Goal: Task Accomplishment & Management: Complete application form

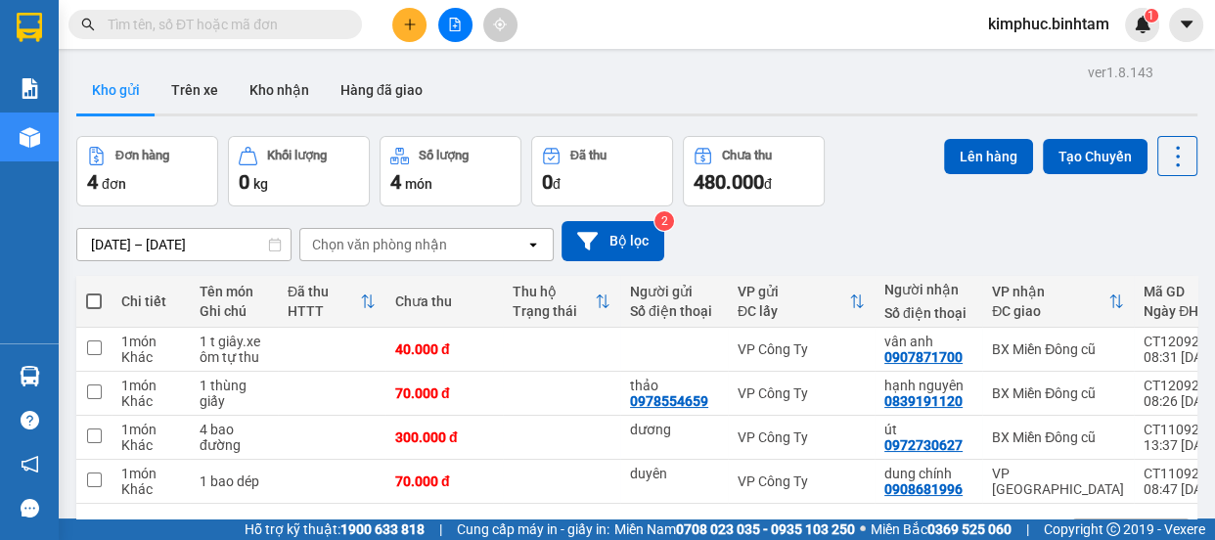
scroll to position [88, 0]
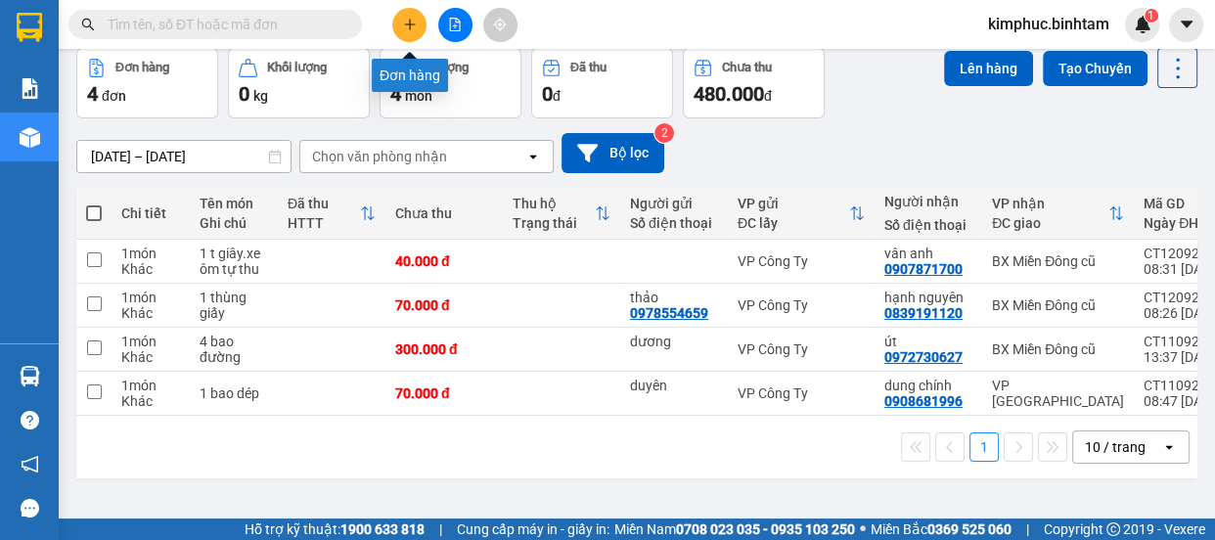
click at [409, 20] on icon "plus" at bounding box center [409, 24] width 1 height 11
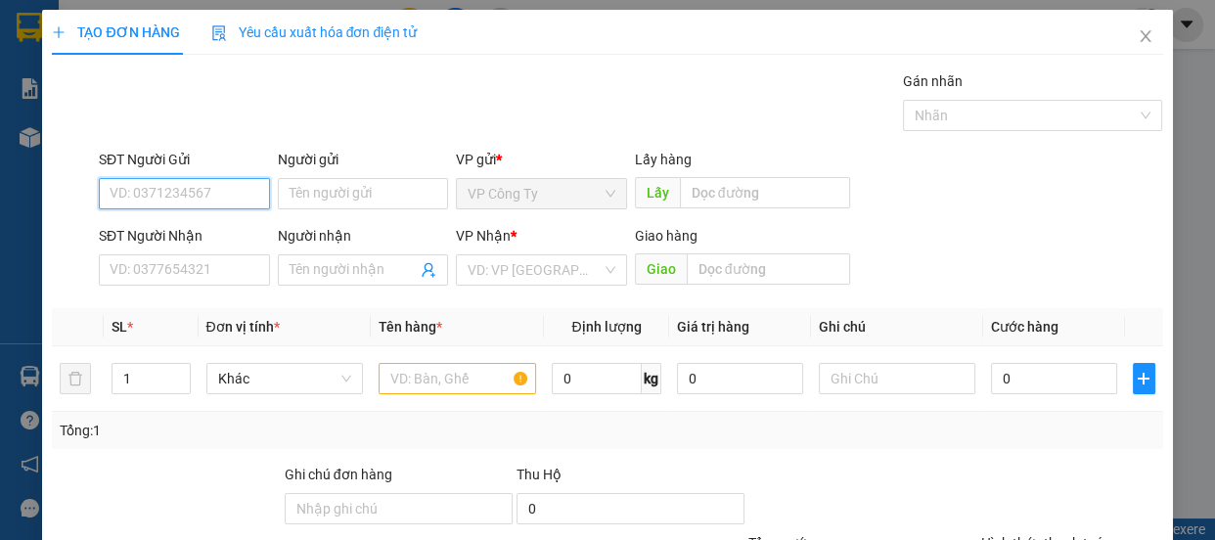
click at [211, 201] on input "SĐT Người Gửi" at bounding box center [184, 193] width 171 height 31
click at [198, 205] on input "0918207841" at bounding box center [184, 193] width 171 height 31
type input "0918207841"
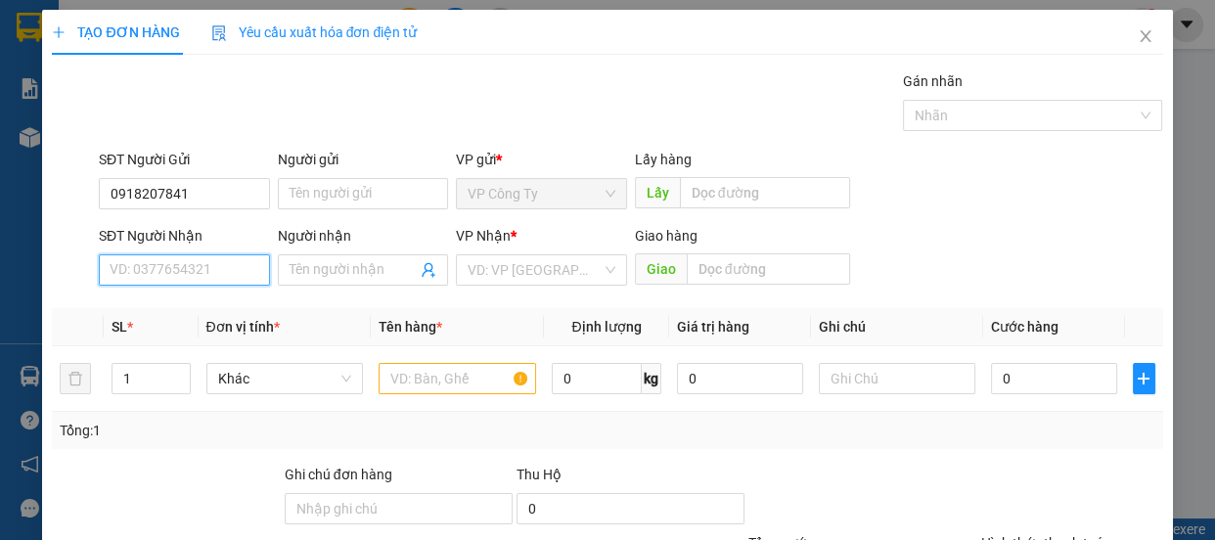
click at [166, 266] on input "SĐT Người Nhận" at bounding box center [184, 269] width 171 height 31
type input "0964614509"
click at [200, 269] on input "0964614509" at bounding box center [184, 269] width 171 height 31
click at [183, 313] on div "0964614509" at bounding box center [183, 309] width 146 height 22
type input "50.000"
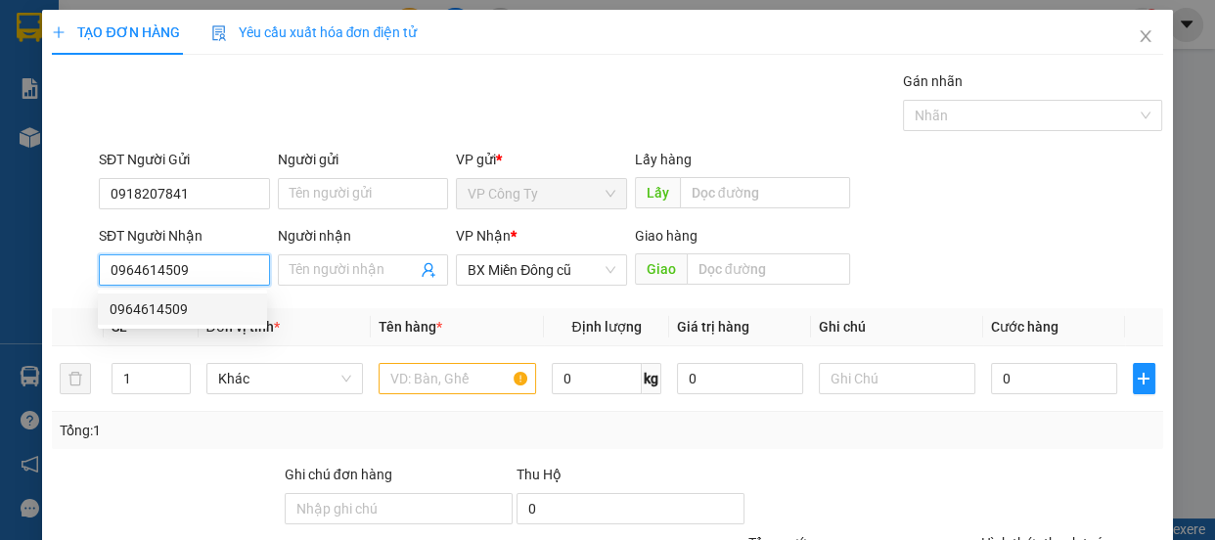
type input "50.000"
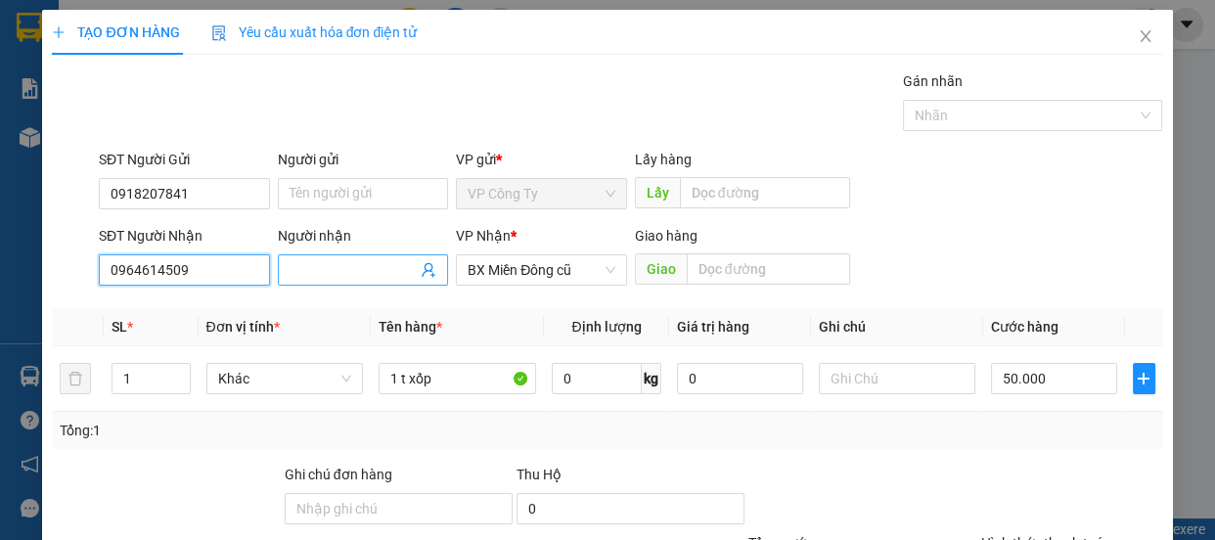
type input "0964614509"
click at [308, 271] on input "Người nhận" at bounding box center [354, 270] width 128 height 22
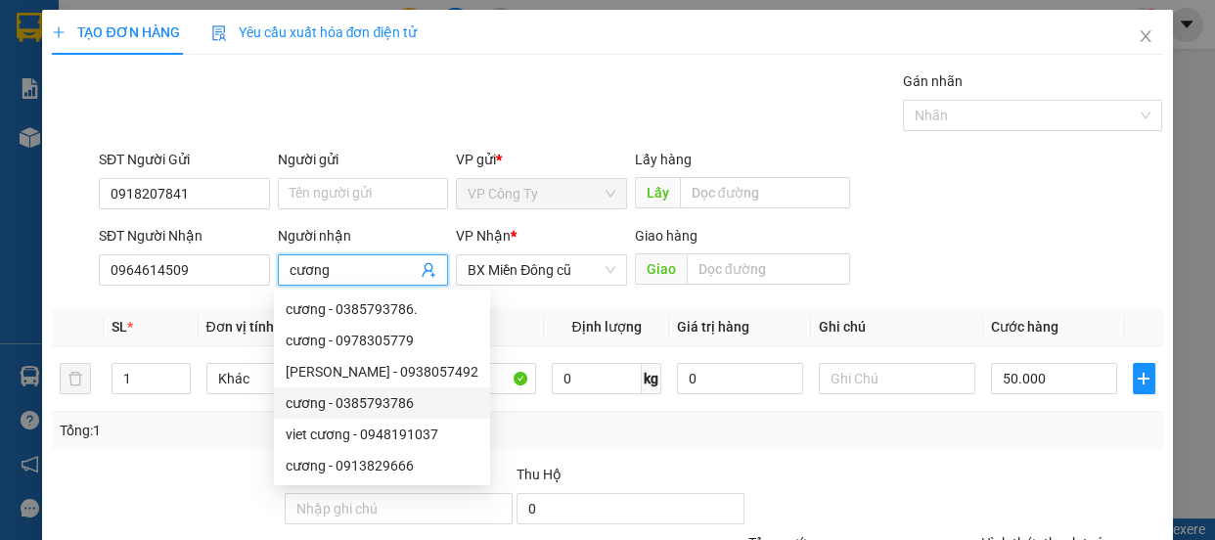
type input "cương"
click at [642, 460] on div "Transit Pickup Surcharge Ids Transit Deliver Surcharge Ids Transit Deliver Surc…" at bounding box center [607, 377] width 1111 height 615
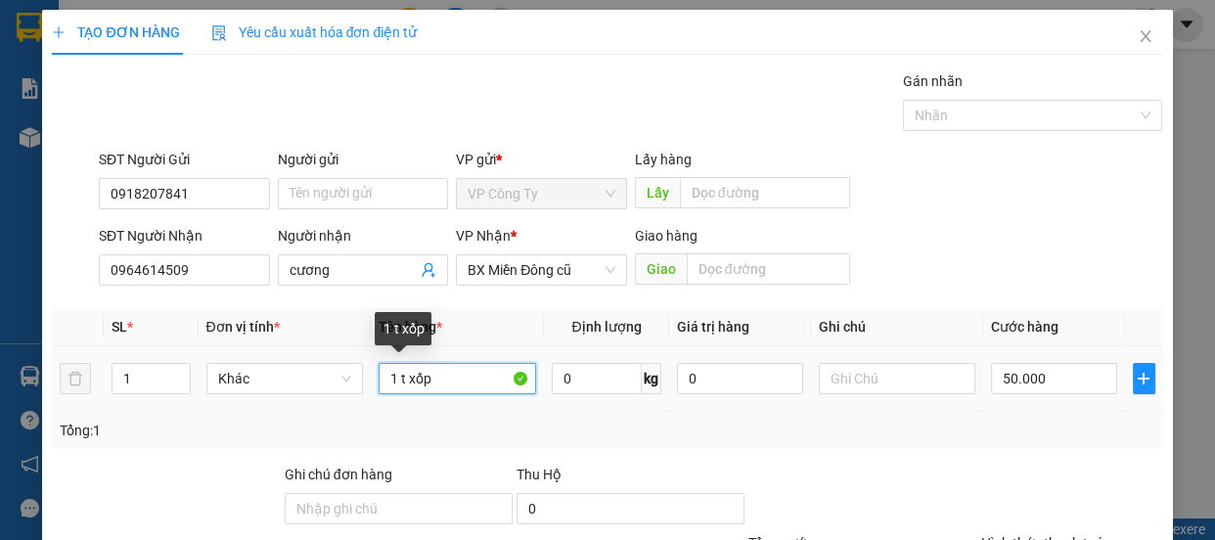
click at [437, 377] on input "1 t xốp" at bounding box center [458, 378] width 158 height 31
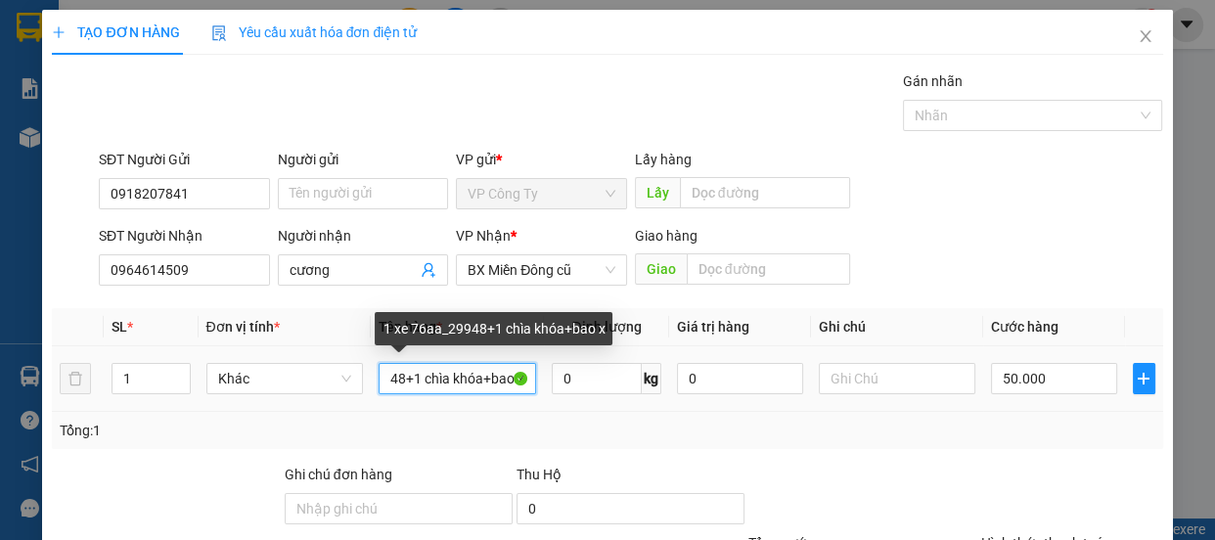
scroll to position [0, 95]
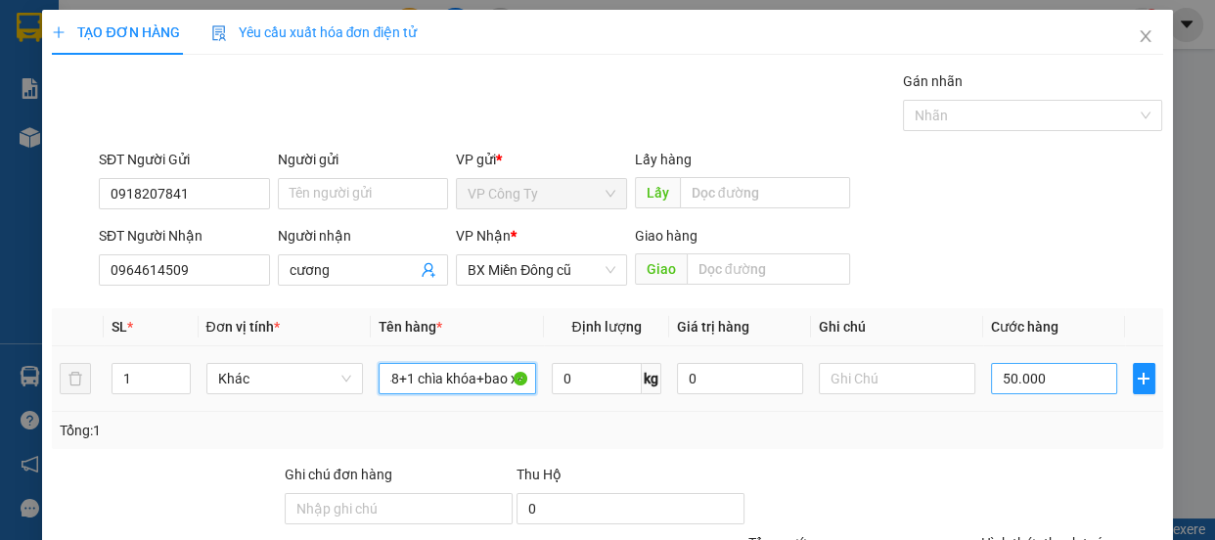
type input "1 xe 76aa_29948+1 chìa khóa+bao xe"
click at [991, 376] on input "50.000" at bounding box center [1054, 378] width 126 height 31
click at [991, 381] on input "50.000" at bounding box center [1054, 378] width 126 height 31
type input "450.000"
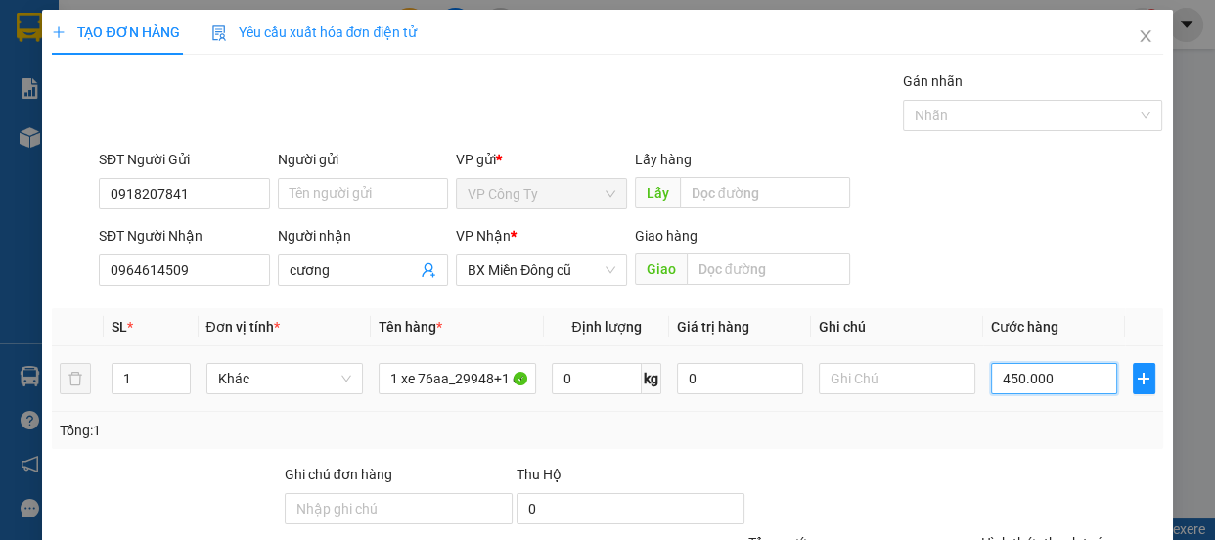
type input "450.000"
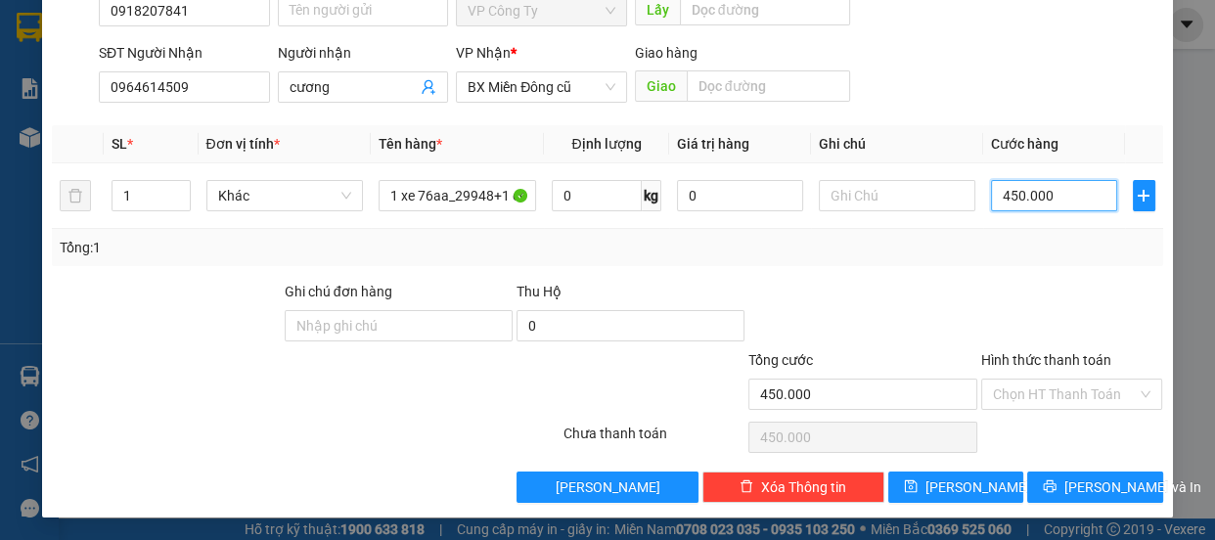
type input "450.000"
click at [1010, 354] on label "Hình thức thanh toán" at bounding box center [1046, 360] width 130 height 16
click at [1010, 380] on input "Hình thức thanh toán" at bounding box center [1065, 394] width 145 height 29
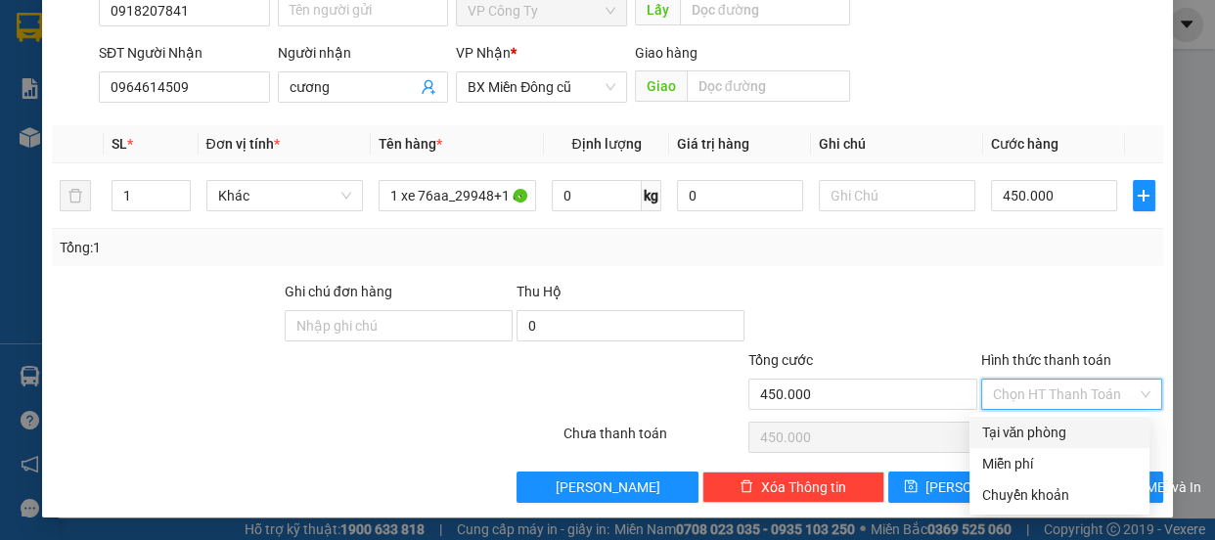
click at [1029, 434] on div "Tại văn phòng" at bounding box center [1059, 433] width 157 height 22
type input "0"
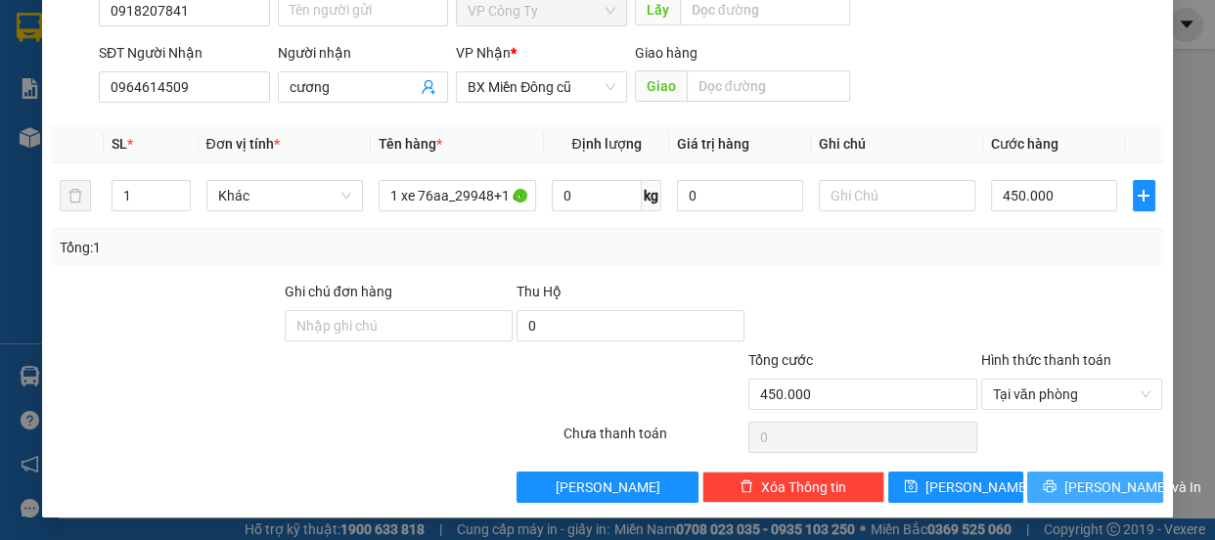
click at [1065, 489] on button "[PERSON_NAME] và In" at bounding box center [1094, 487] width 135 height 31
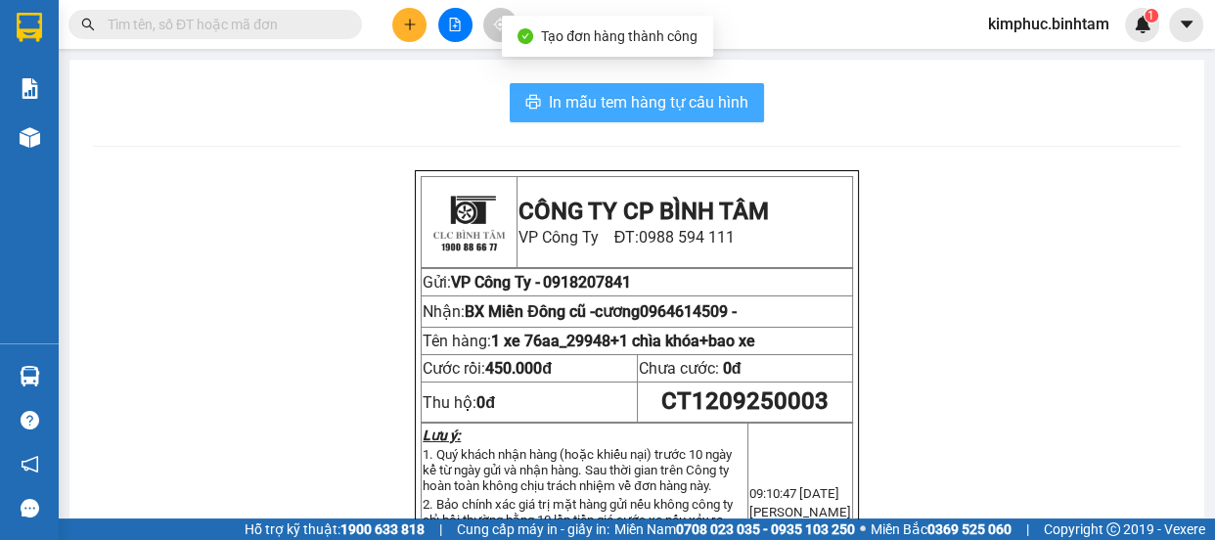
click at [639, 109] on span "In mẫu tem hàng tự cấu hình" at bounding box center [649, 102] width 200 height 24
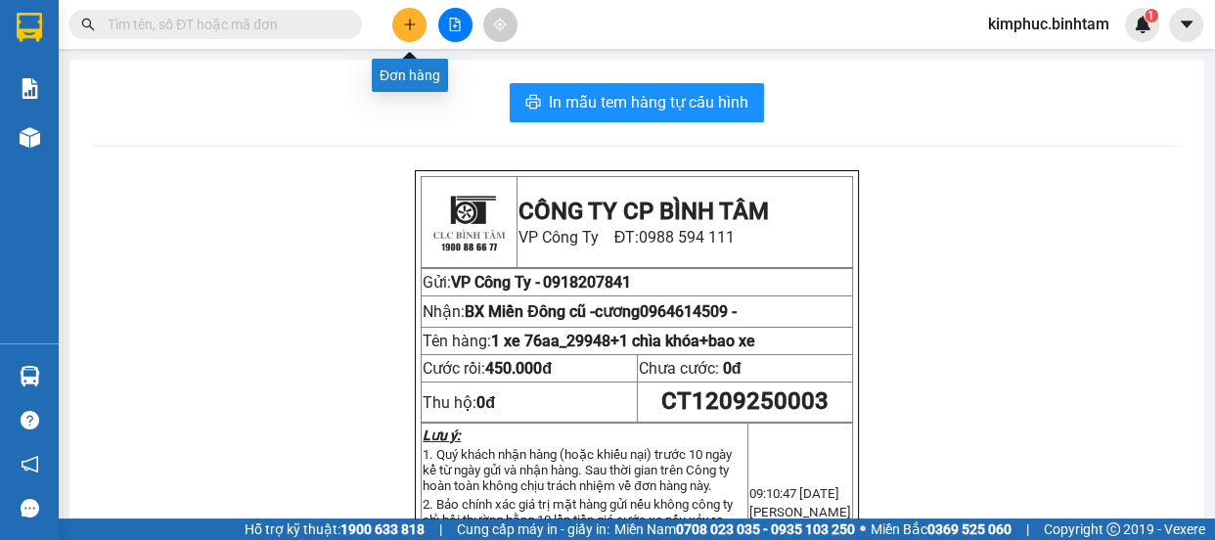
click at [412, 24] on icon "plus" at bounding box center [409, 23] width 11 height 1
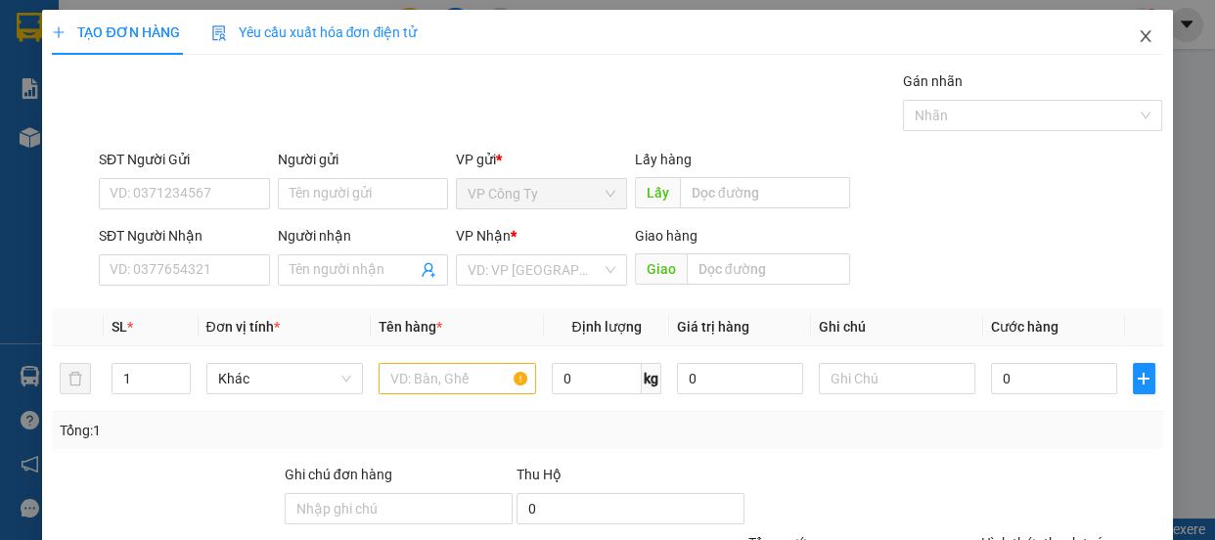
click at [1138, 33] on icon "close" at bounding box center [1146, 36] width 16 height 16
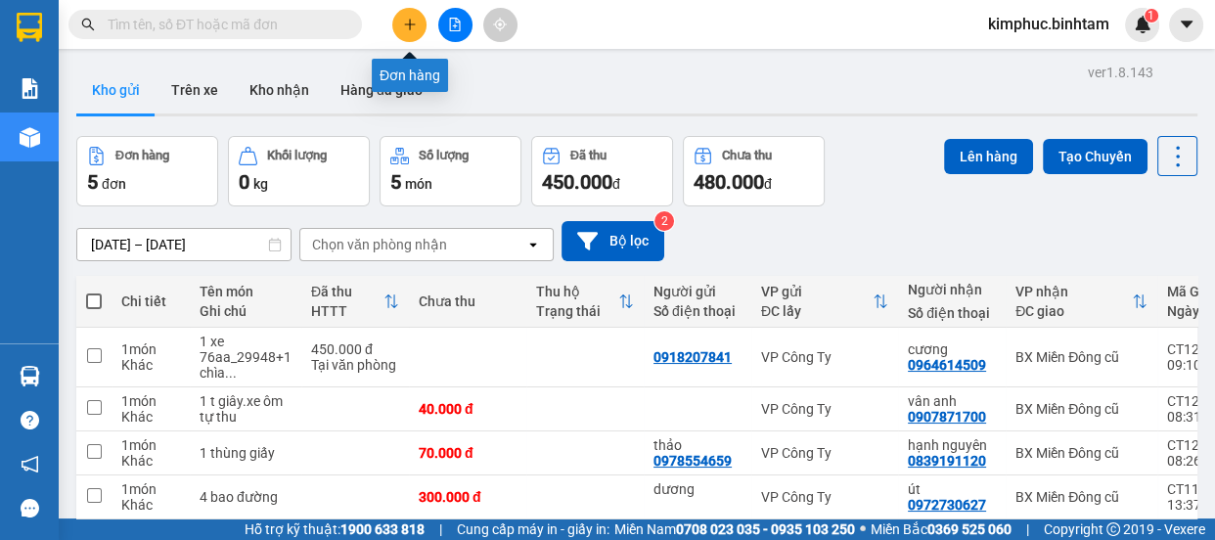
click at [401, 25] on button at bounding box center [409, 25] width 34 height 34
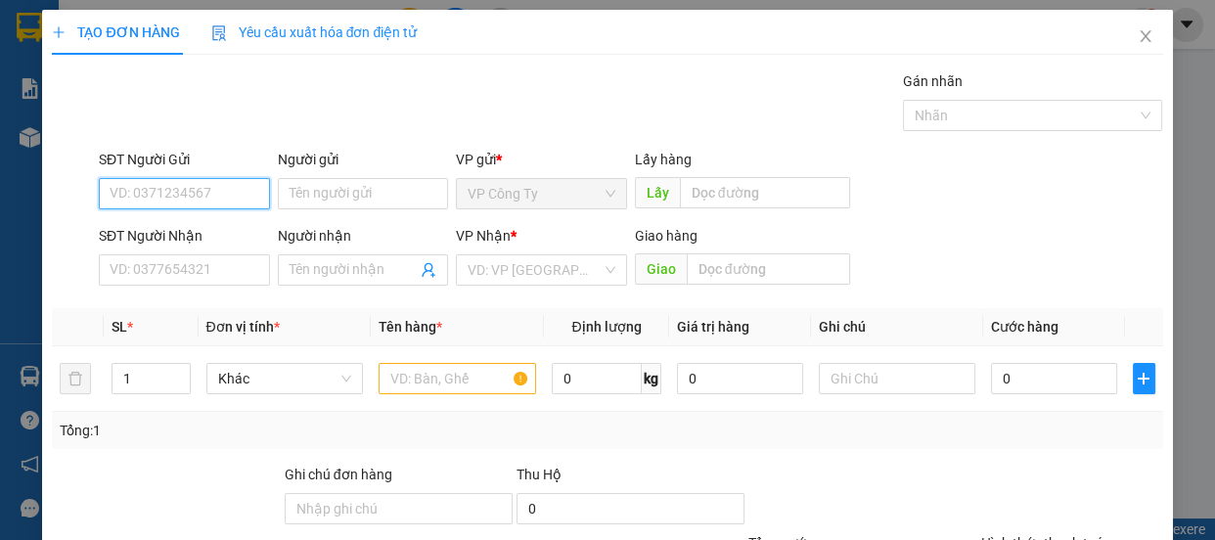
click at [232, 199] on input "SĐT Người Gửi" at bounding box center [184, 193] width 171 height 31
type input "0934944049"
click at [235, 201] on input "0934944049" at bounding box center [184, 193] width 171 height 31
click at [230, 234] on div "0934944049" at bounding box center [183, 233] width 146 height 22
type input "0374135555"
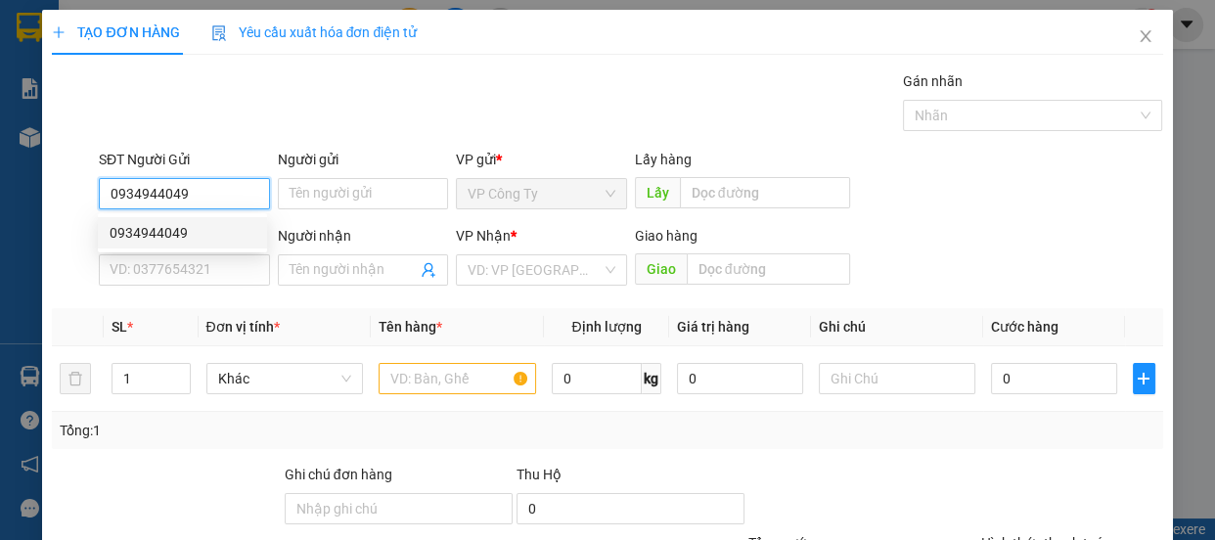
type input "nam"
type input "900.000"
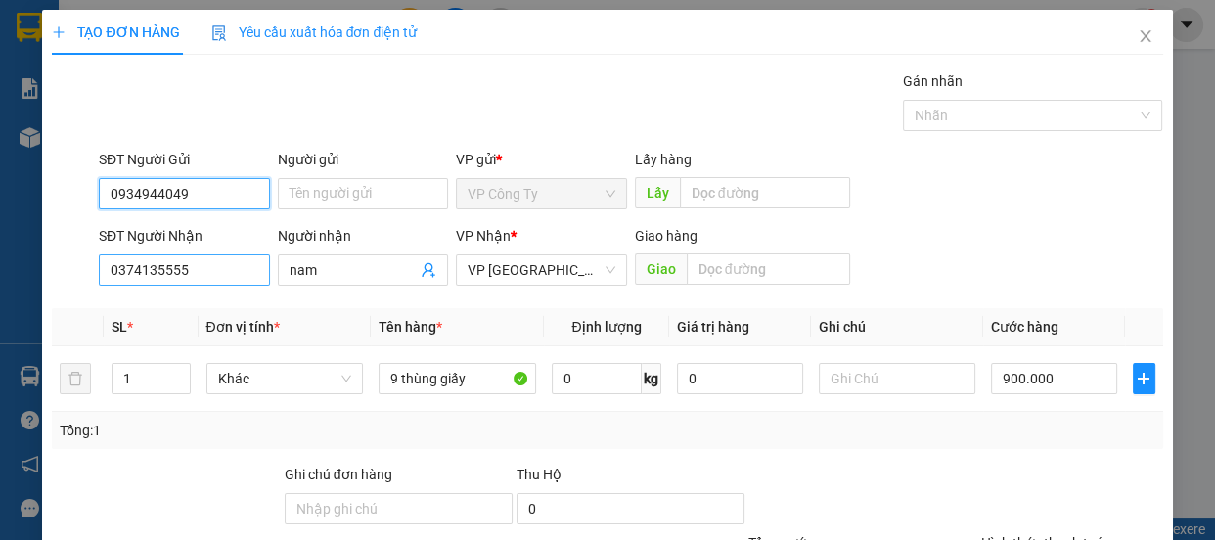
type input "0934944049"
click at [220, 268] on input "0374135555" at bounding box center [184, 269] width 171 height 31
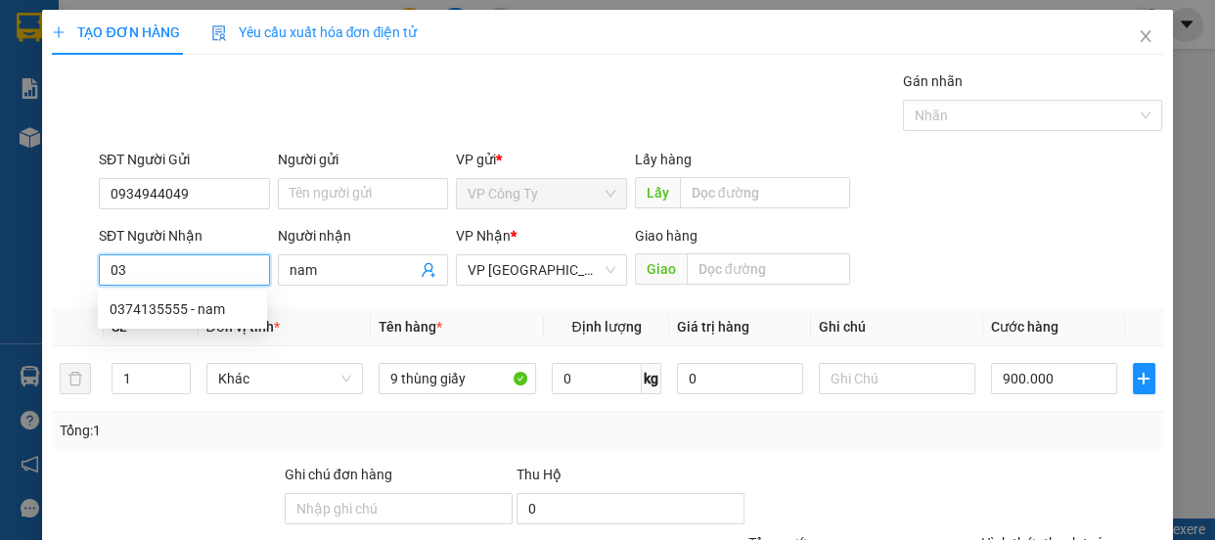
type input "0"
click at [220, 268] on input "096922766" at bounding box center [184, 269] width 171 height 31
type input "0969227665"
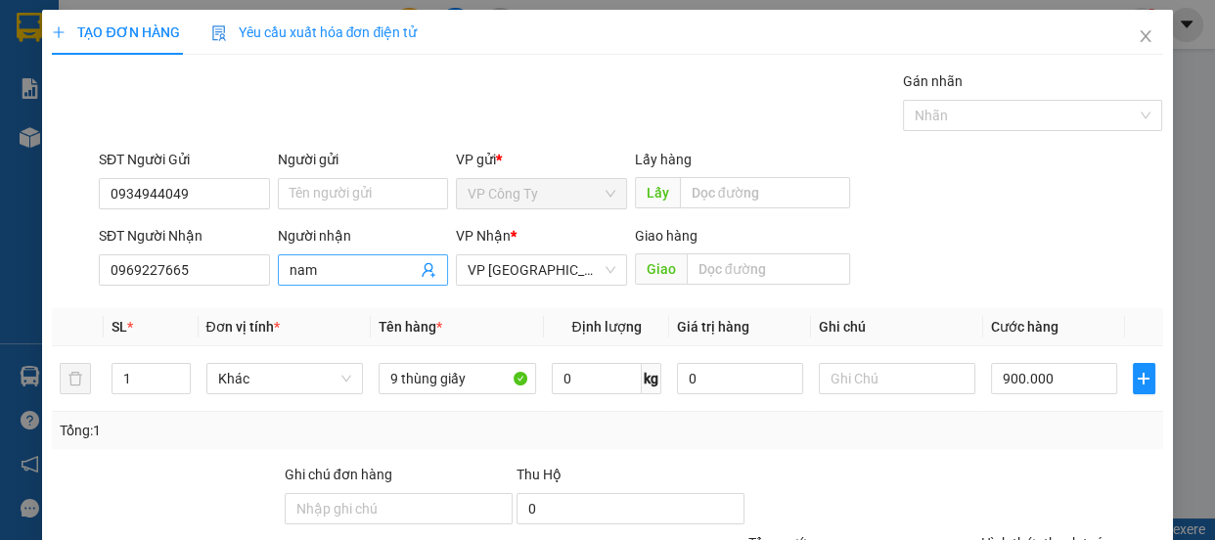
click at [326, 275] on input "nam" at bounding box center [354, 270] width 128 height 22
type input "n"
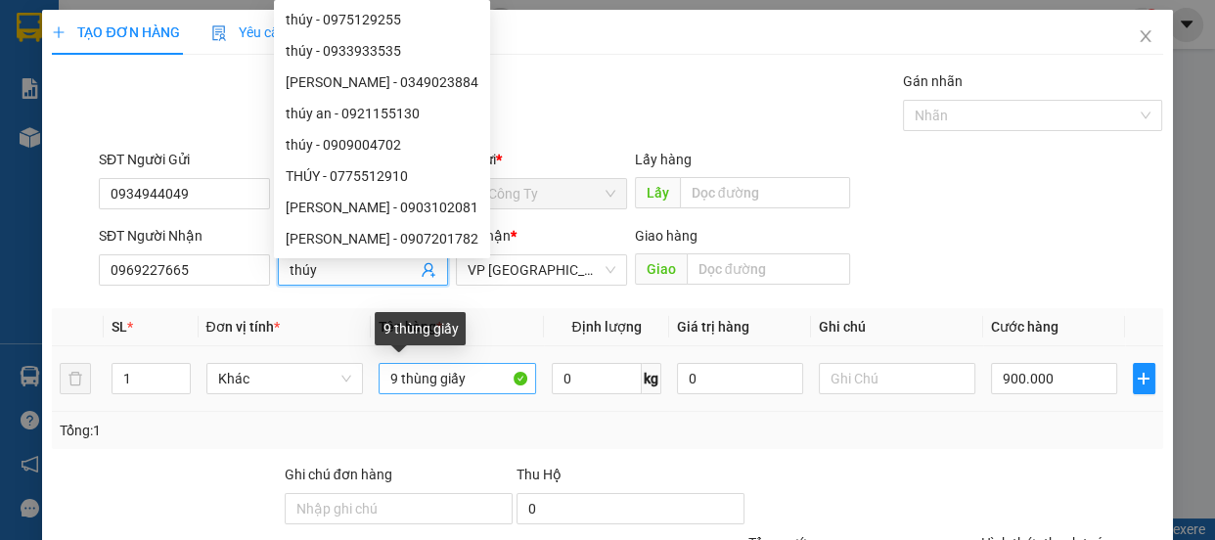
type input "thúy"
click at [393, 377] on input "9 thùng giấy" at bounding box center [458, 378] width 158 height 31
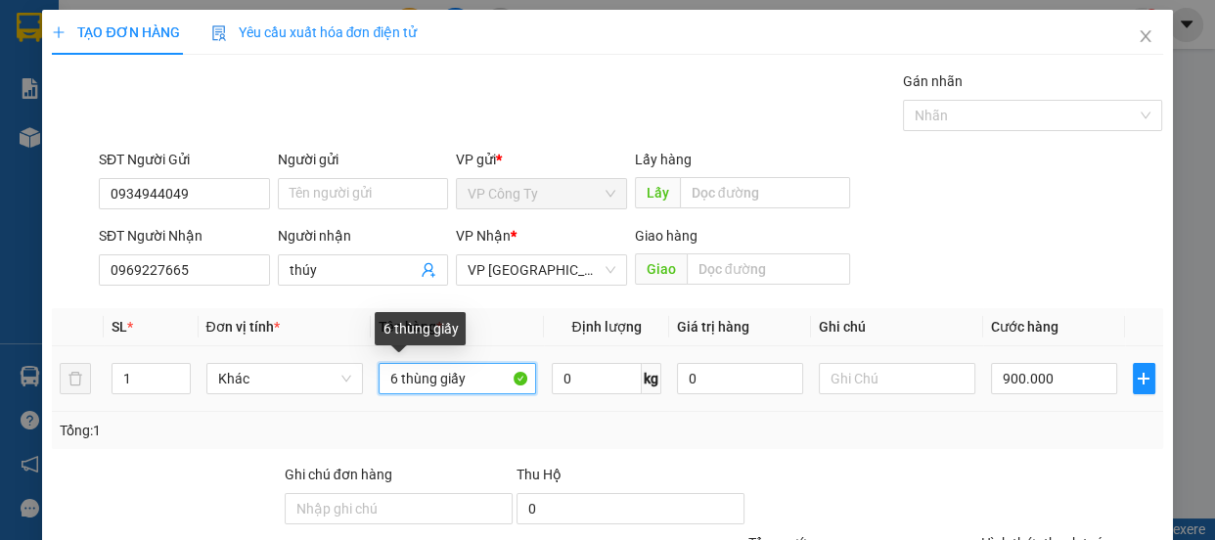
click at [481, 374] on input "6 thùng giấy" at bounding box center [458, 378] width 158 height 31
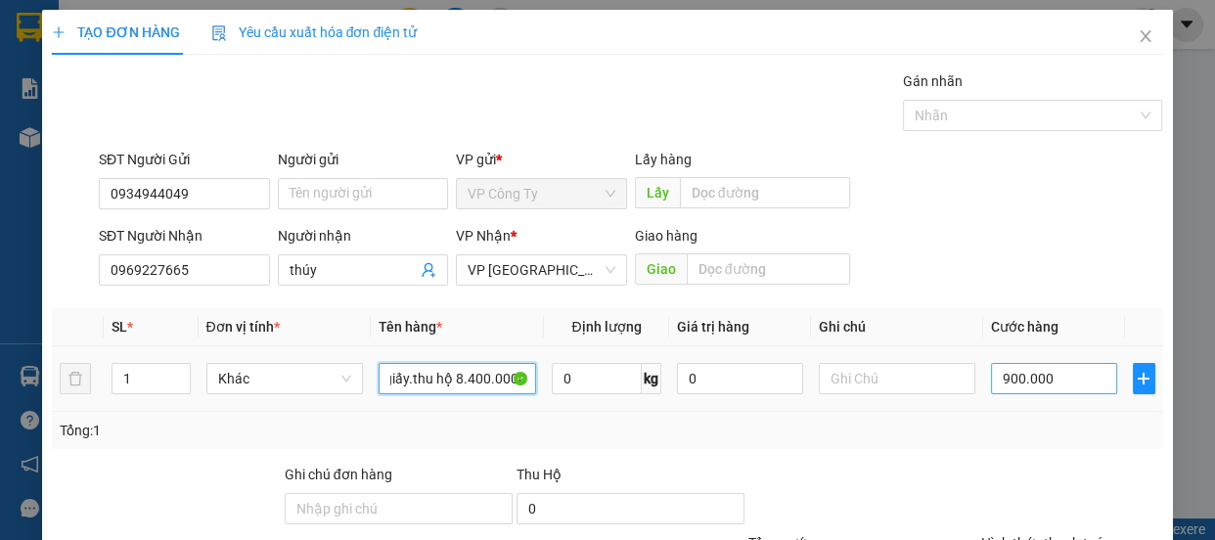
type input "6 thùng giấy.thu hộ 8.400.000đ"
click at [1000, 379] on input "900.000" at bounding box center [1054, 378] width 126 height 31
click at [998, 380] on input "900.000" at bounding box center [1054, 378] width 126 height 31
type input "0"
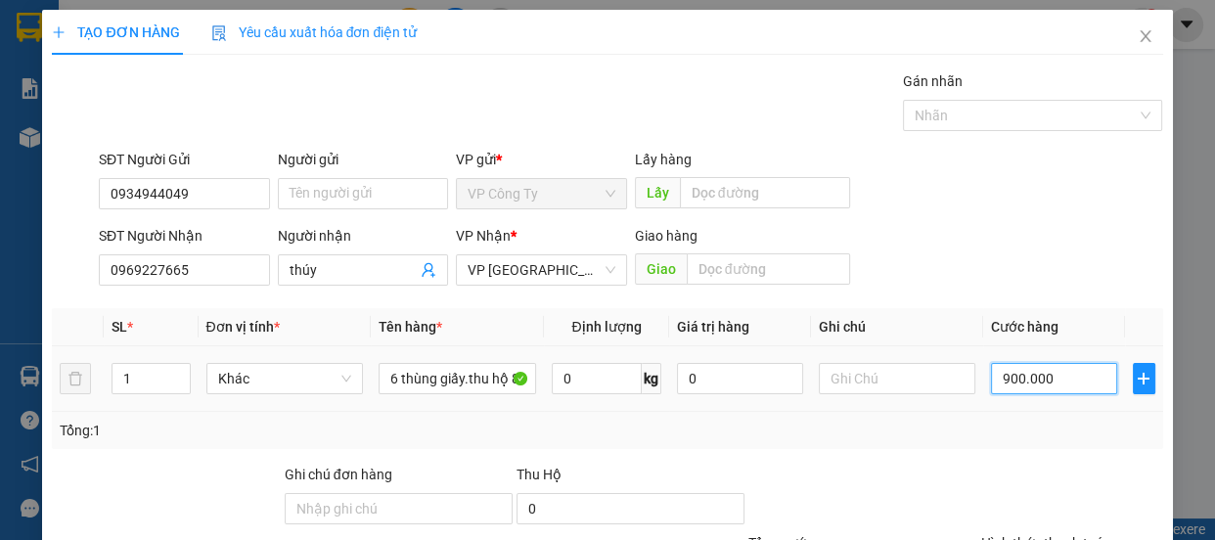
type input "0"
type input "00.000"
type input "600.000"
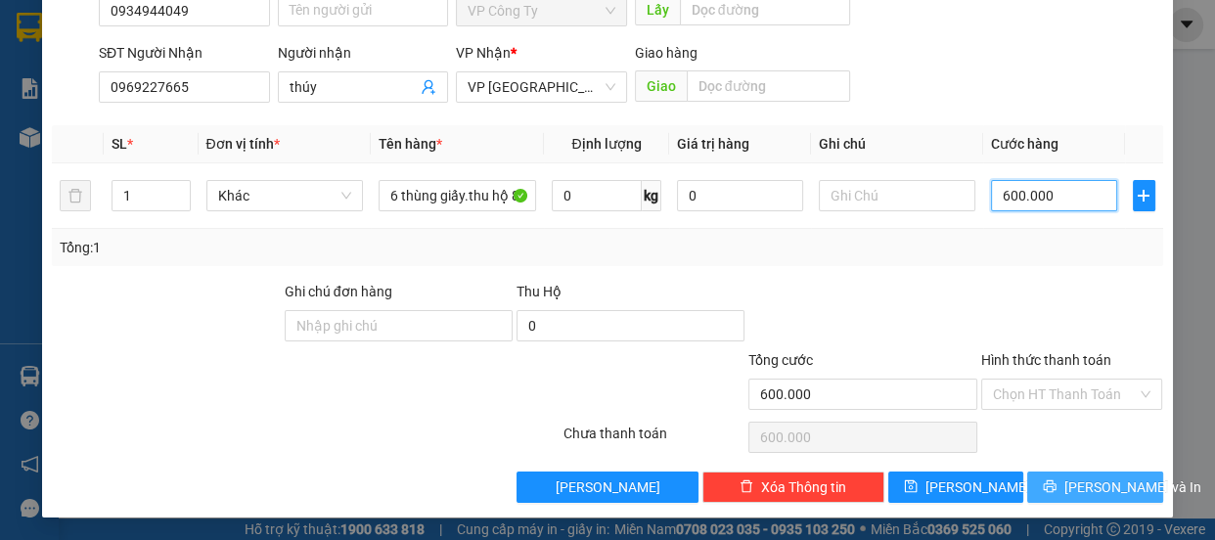
type input "600.000"
click at [1059, 484] on button "[PERSON_NAME] và In" at bounding box center [1094, 487] width 135 height 31
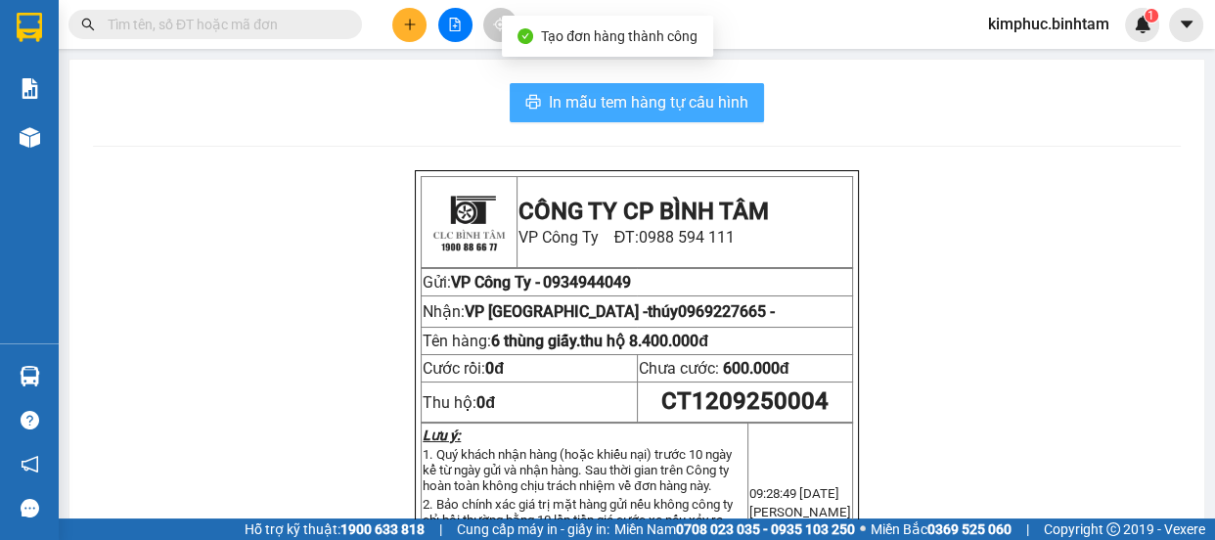
click at [659, 98] on span "In mẫu tem hàng tự cấu hình" at bounding box center [649, 102] width 200 height 24
click at [659, 97] on span "In mẫu tem hàng tự cấu hình" at bounding box center [649, 102] width 200 height 24
click at [624, 103] on span "In mẫu tem hàng tự cấu hình" at bounding box center [649, 102] width 200 height 24
click at [705, 106] on span "In mẫu tem hàng tự cấu hình" at bounding box center [649, 102] width 200 height 24
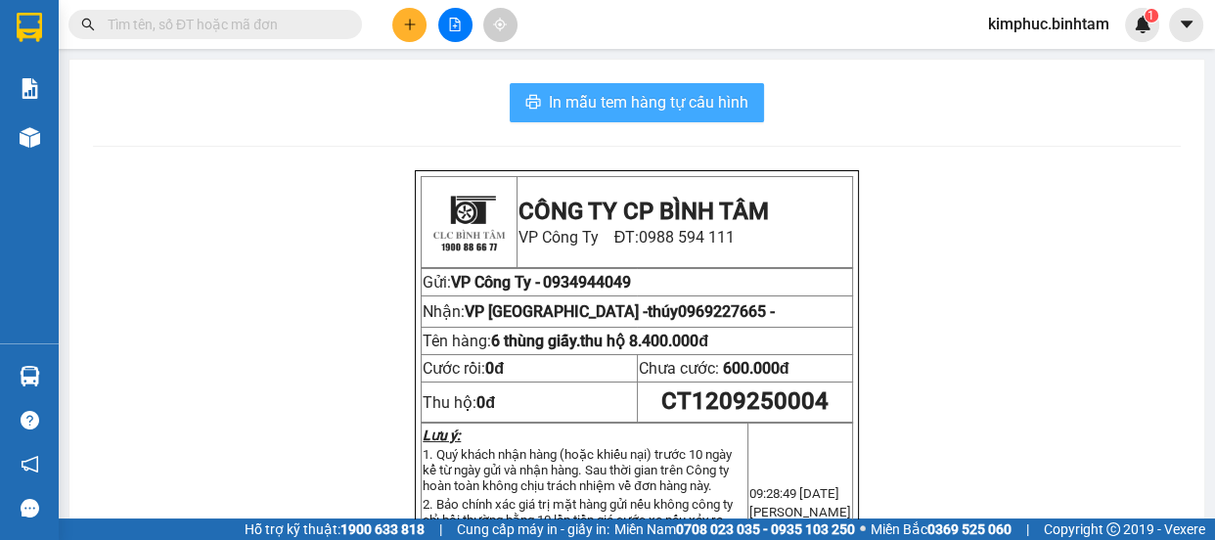
click at [705, 106] on span "In mẫu tem hàng tự cấu hình" at bounding box center [649, 102] width 200 height 24
click at [662, 103] on span "In mẫu tem hàng tự cấu hình" at bounding box center [649, 102] width 200 height 24
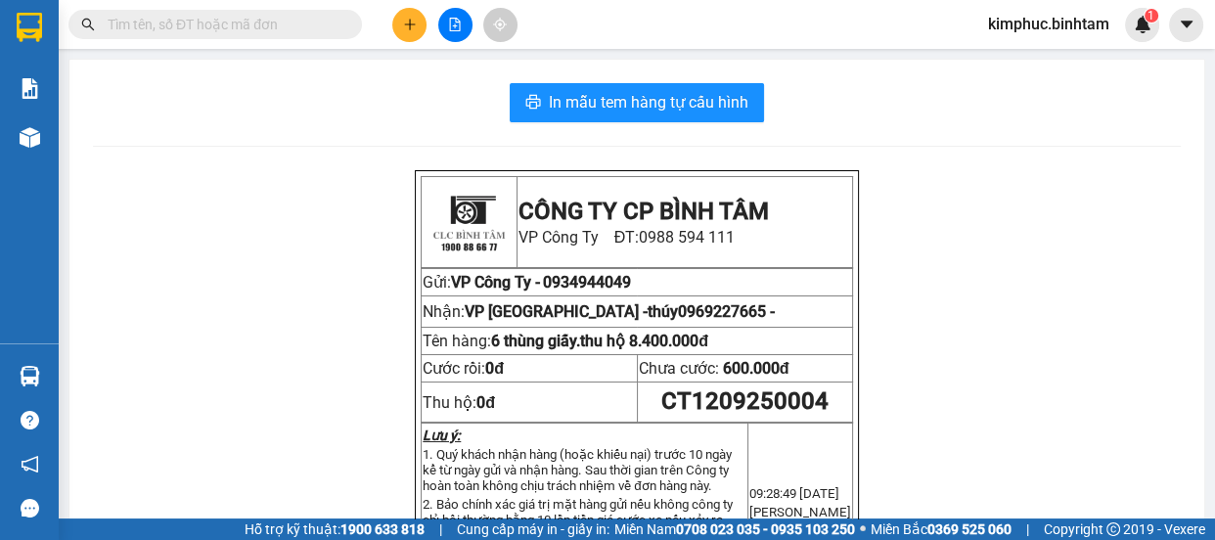
click at [404, 22] on icon "plus" at bounding box center [410, 25] width 14 height 14
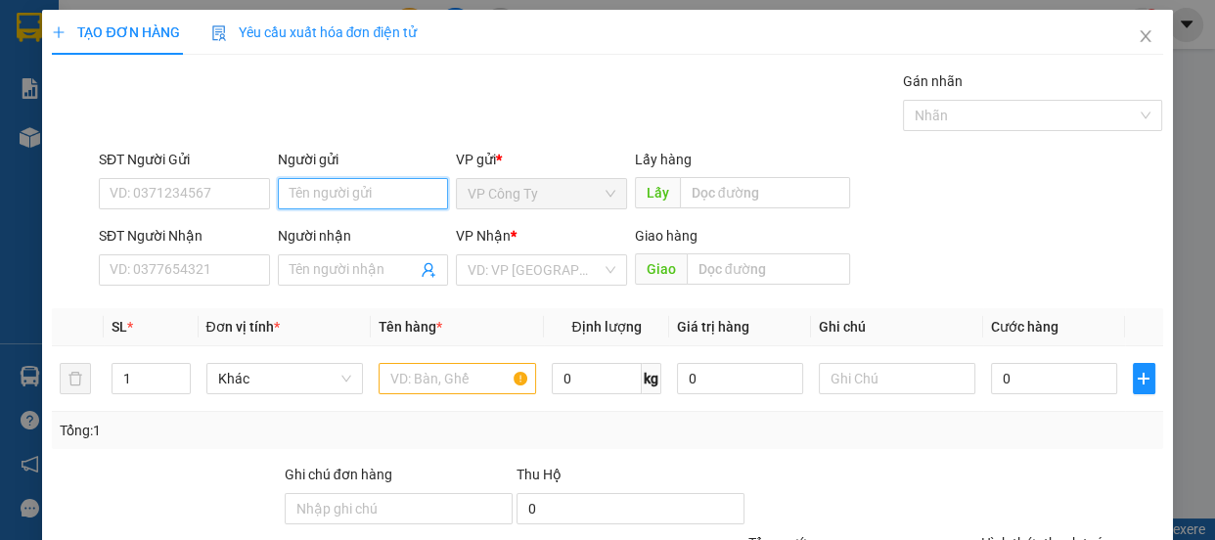
click at [296, 194] on input "Người gửi" at bounding box center [363, 193] width 171 height 31
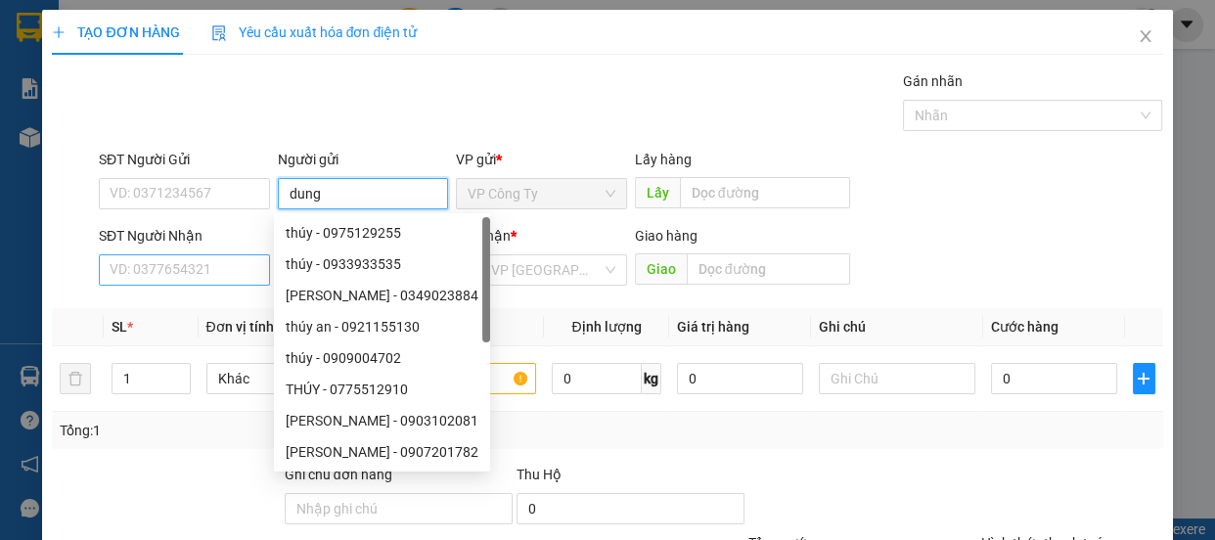
type input "dung"
click at [188, 278] on input "SĐT Người Nhận" at bounding box center [184, 269] width 171 height 31
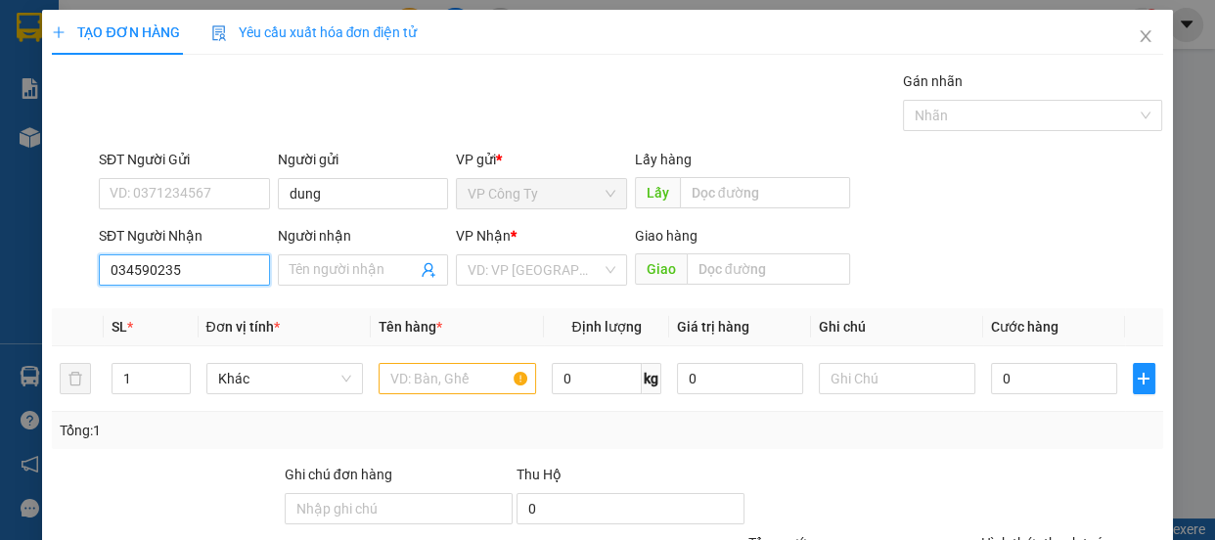
type input "0345902357"
click at [208, 270] on input "0345902357" at bounding box center [184, 269] width 171 height 31
click at [215, 307] on div "0345902357 - dũng hà 0972254561" at bounding box center [219, 309] width 219 height 22
type input "dũng hà 0972254561"
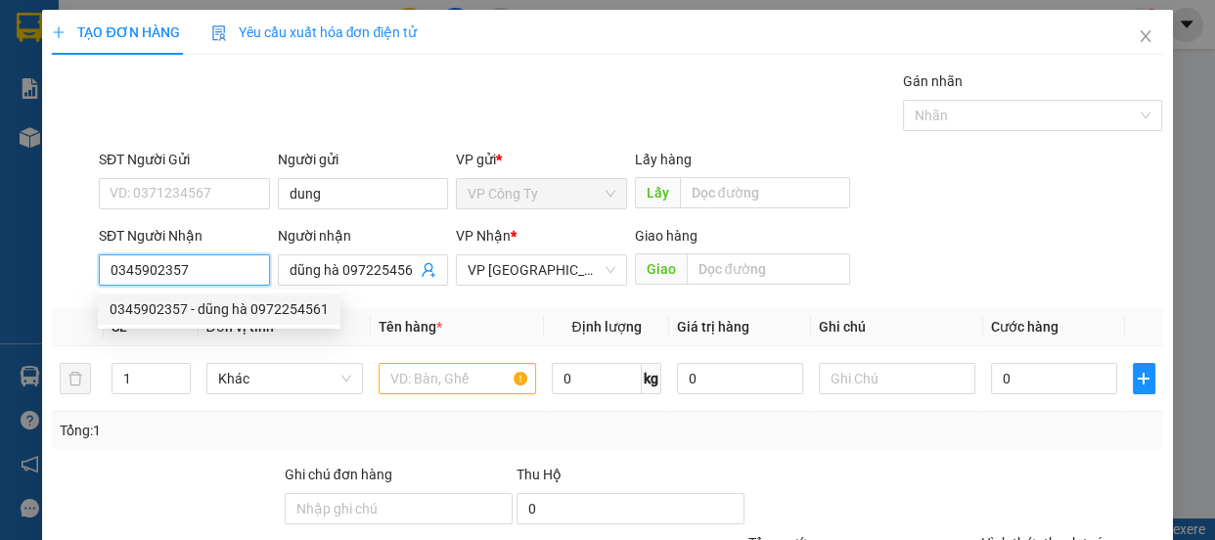
type input "80.000"
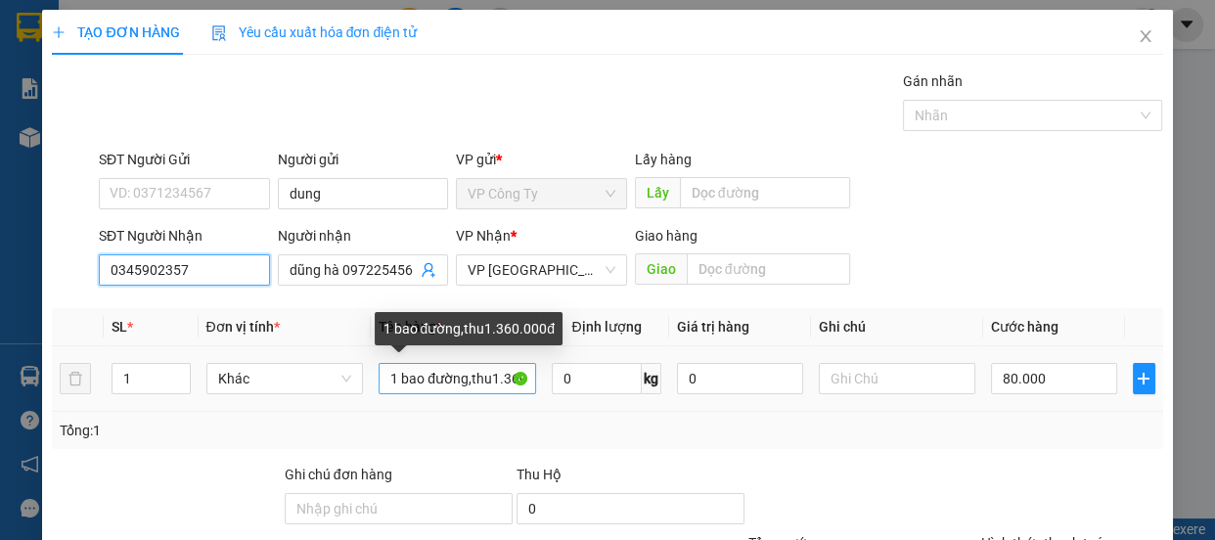
type input "0345902357"
click at [508, 380] on input "1 bao đường,thu1.360.000đ" at bounding box center [458, 378] width 158 height 31
click at [506, 380] on input "1 bao đường,thu1.60.000đ" at bounding box center [458, 378] width 158 height 31
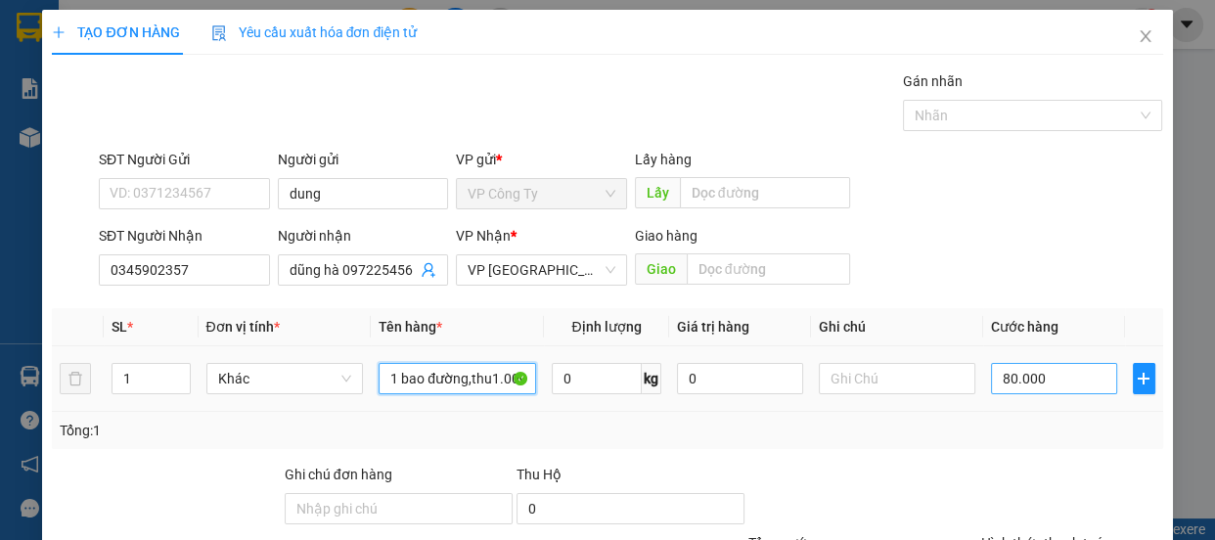
type input "1 bao đường,thu1.000.000đ"
click at [1001, 380] on input "80.000" at bounding box center [1054, 378] width 126 height 31
click at [997, 380] on input "80.000" at bounding box center [1054, 378] width 126 height 31
type input "0"
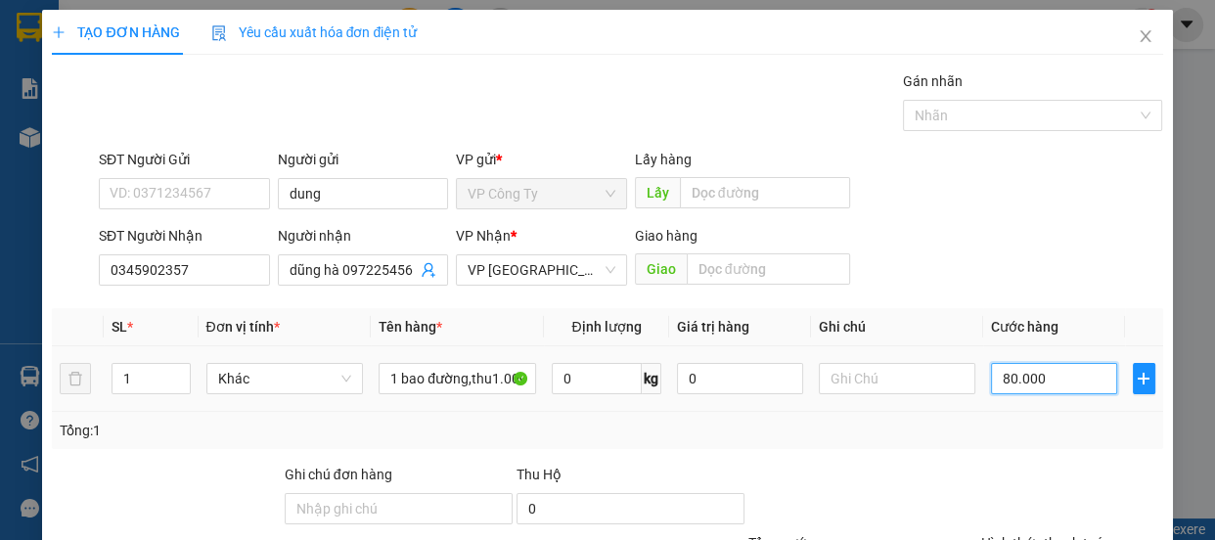
type input "0.000"
type input "60.000"
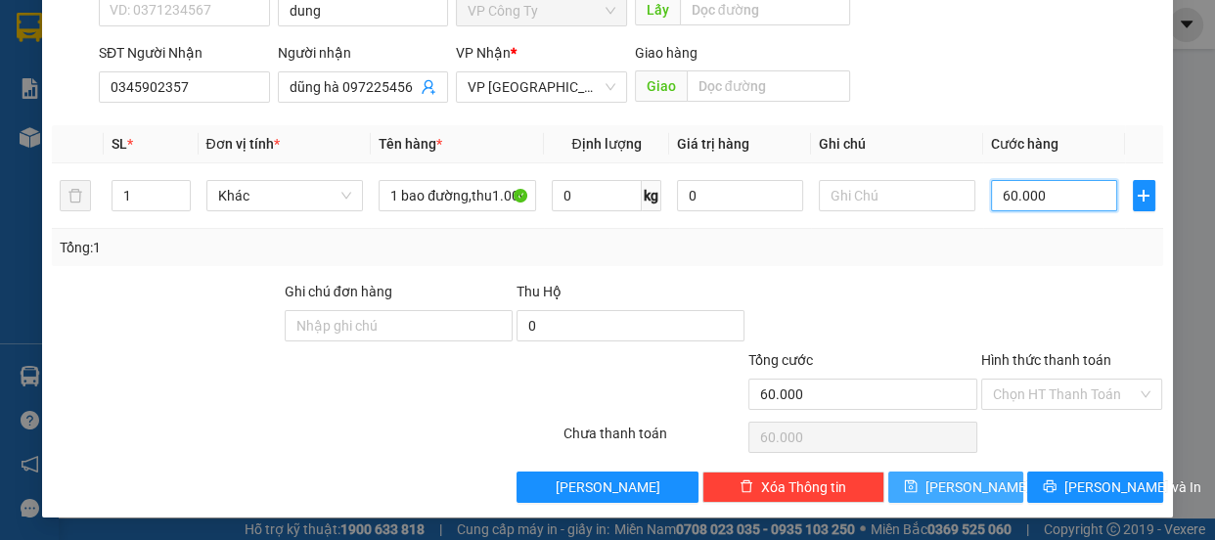
type input "60.000"
click at [982, 491] on button "[PERSON_NAME]" at bounding box center [955, 487] width 135 height 31
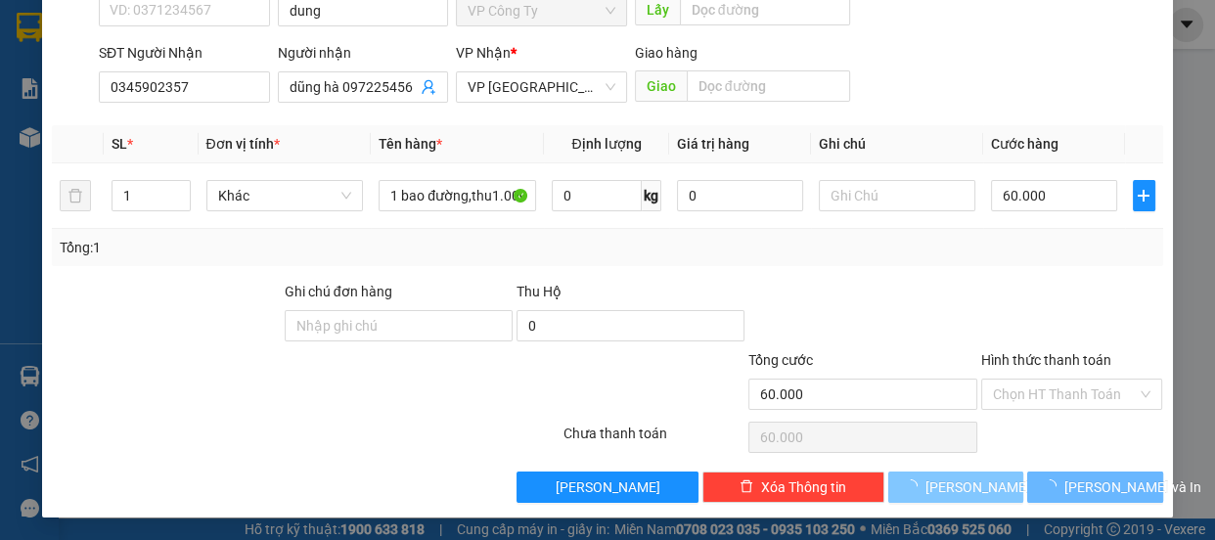
type input "0"
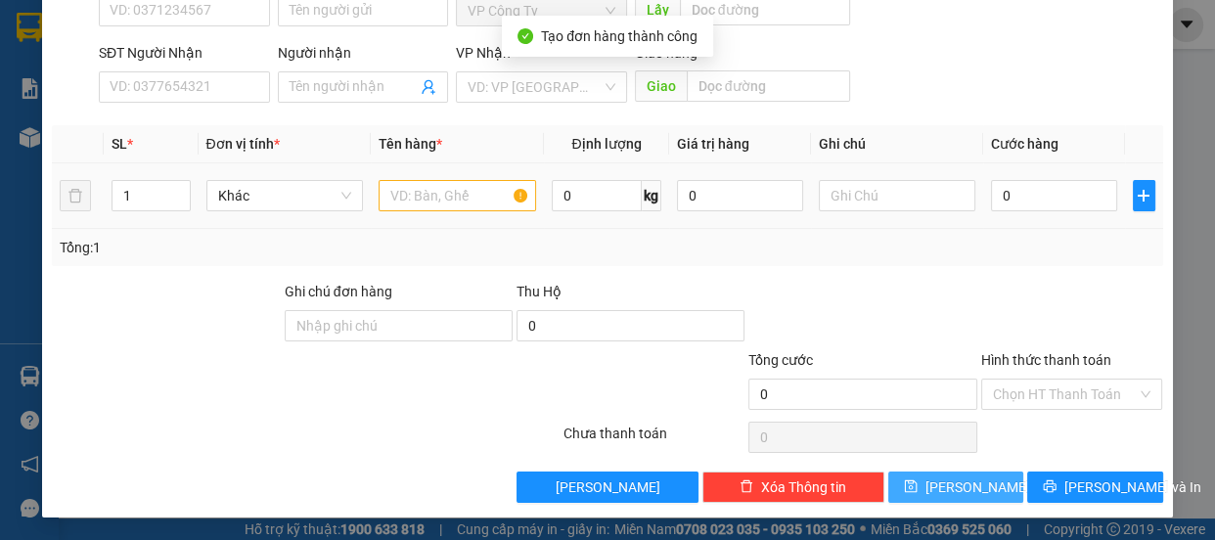
scroll to position [0, 0]
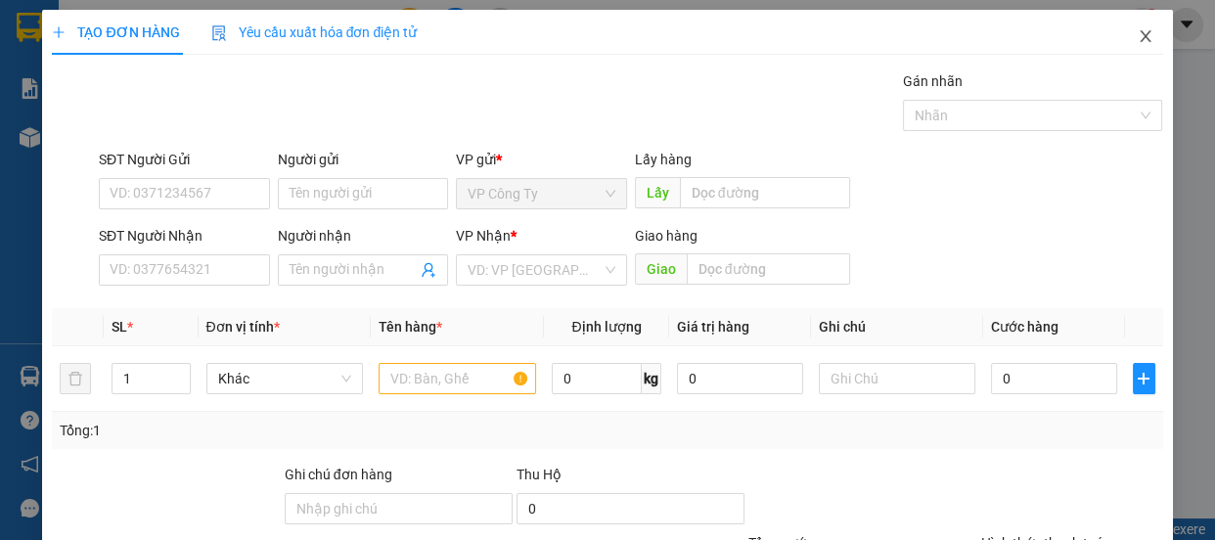
click at [1139, 39] on icon "close" at bounding box center [1146, 36] width 16 height 16
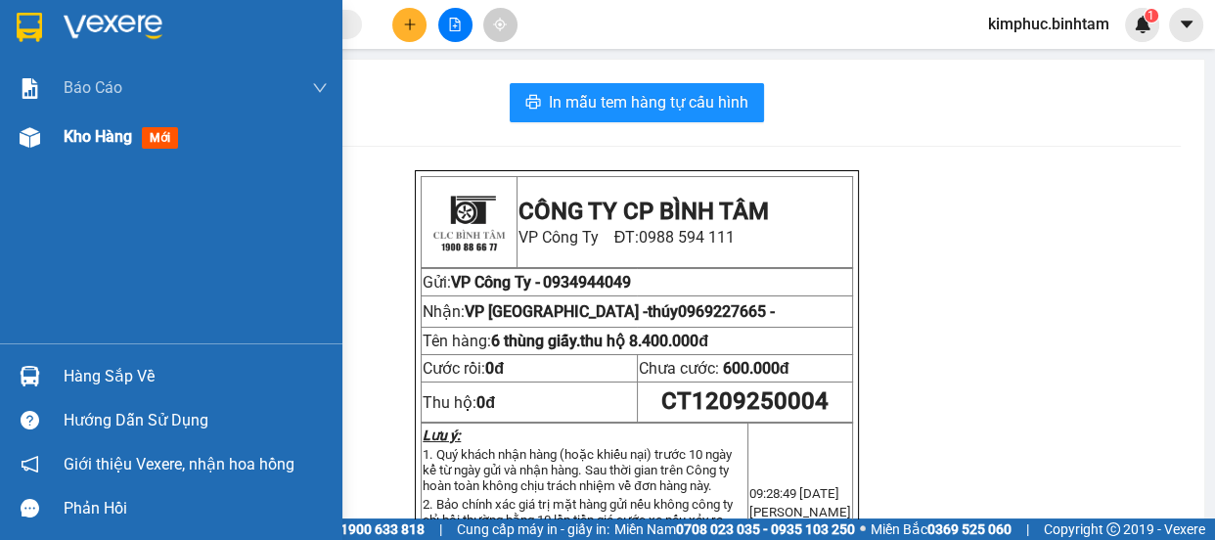
click at [110, 139] on span "Kho hàng" at bounding box center [98, 136] width 68 height 19
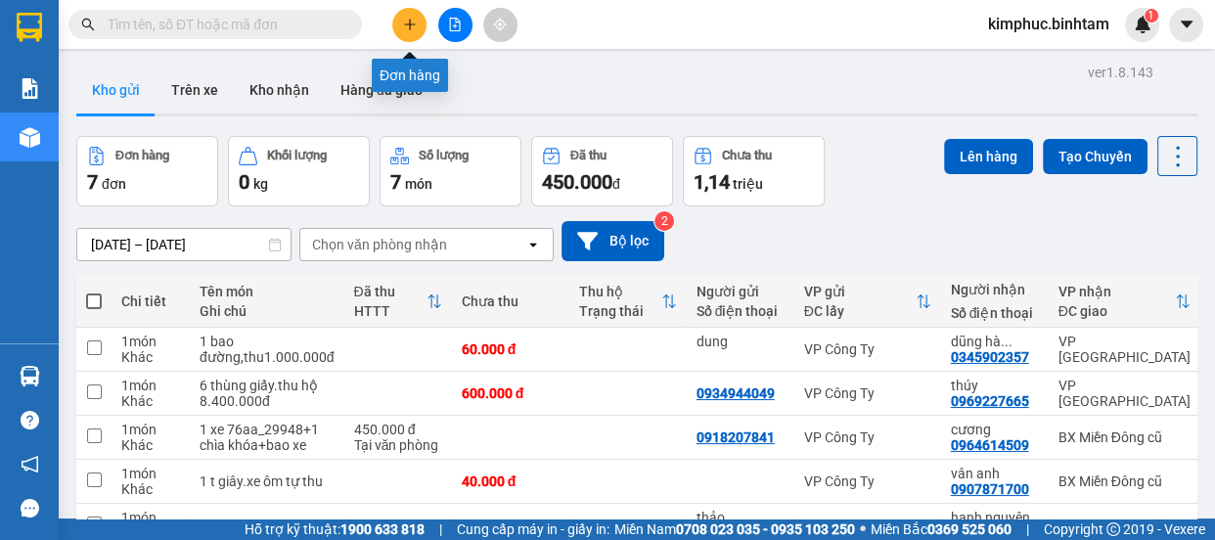
click at [397, 29] on button at bounding box center [409, 25] width 34 height 34
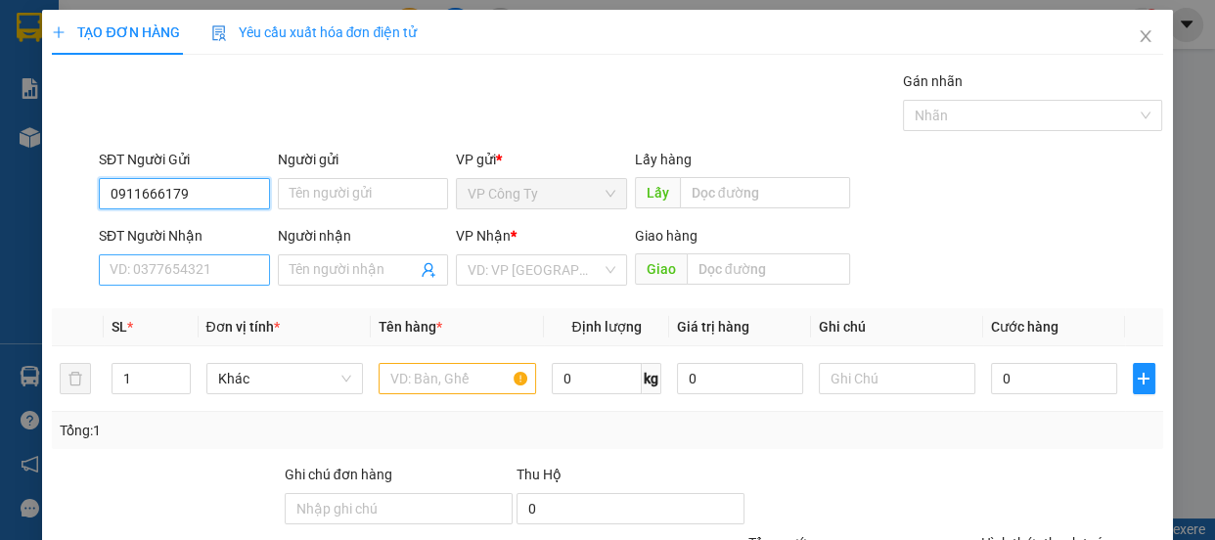
type input "0911666179"
click at [231, 269] on input "SĐT Người Nhận" at bounding box center [184, 269] width 171 height 31
type input "0"
click at [237, 273] on input "0843666179" at bounding box center [184, 269] width 171 height 31
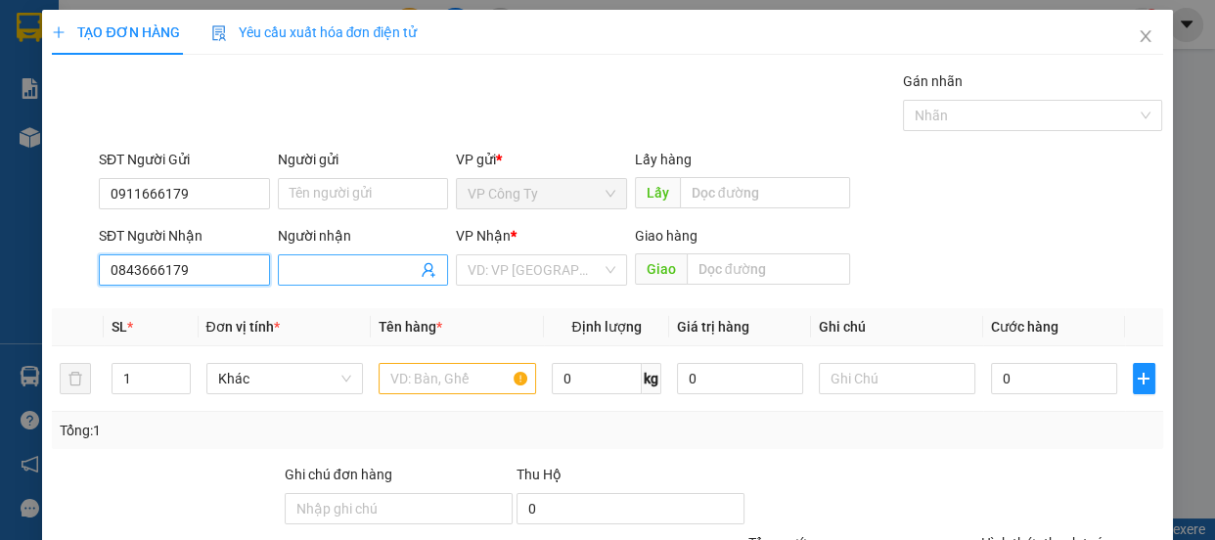
type input "0843666179"
click at [331, 275] on input "Người nhận" at bounding box center [354, 270] width 128 height 22
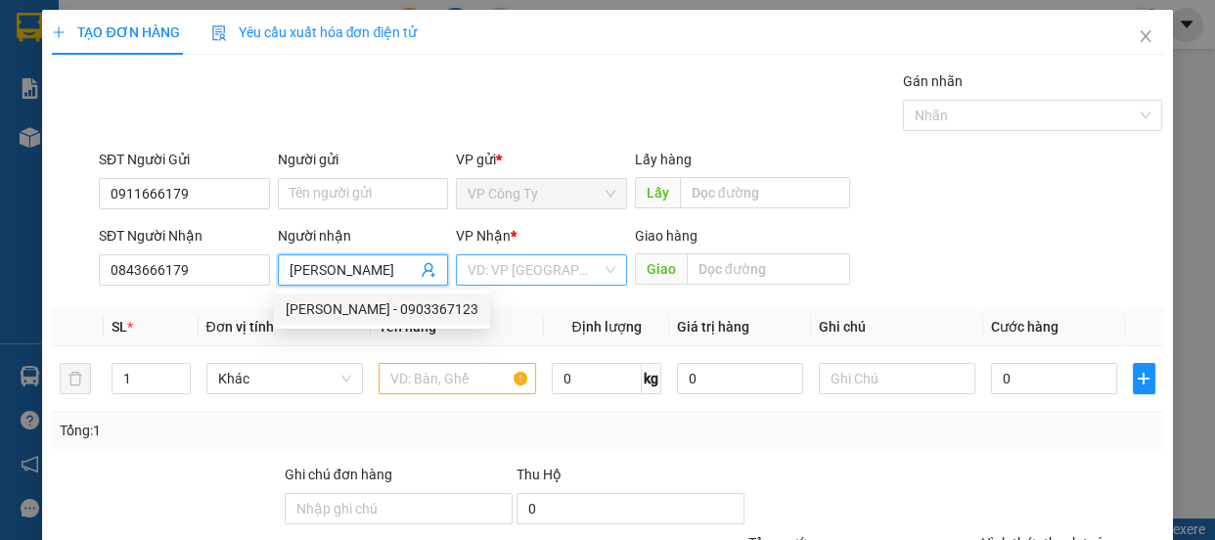
type input "[PERSON_NAME]"
click at [529, 267] on input "search" at bounding box center [535, 269] width 134 height 29
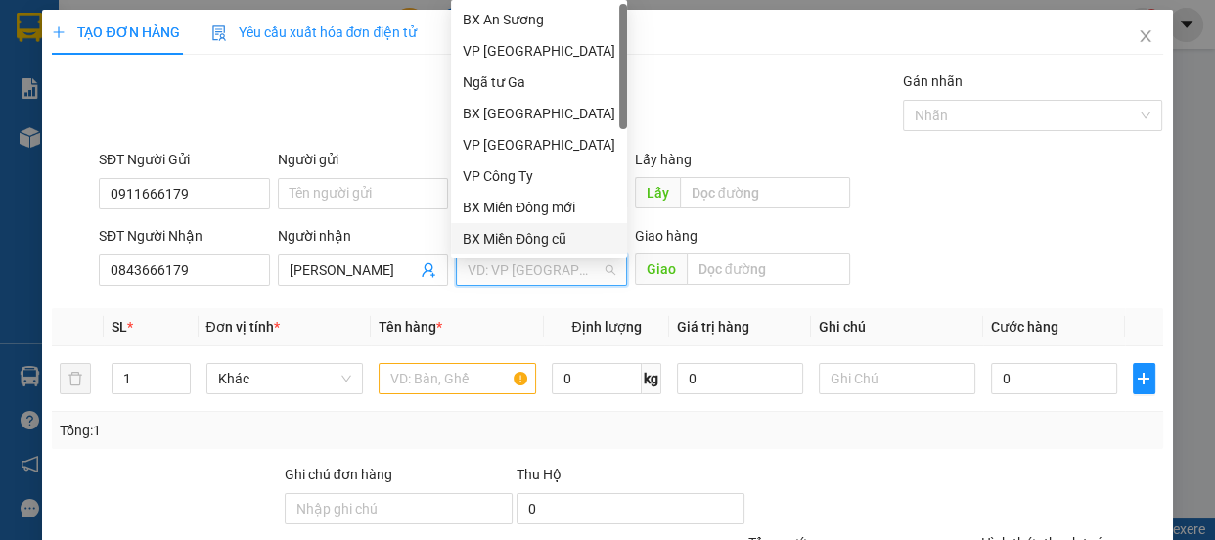
click at [526, 241] on div "BX Miền Đông cũ" at bounding box center [539, 239] width 153 height 22
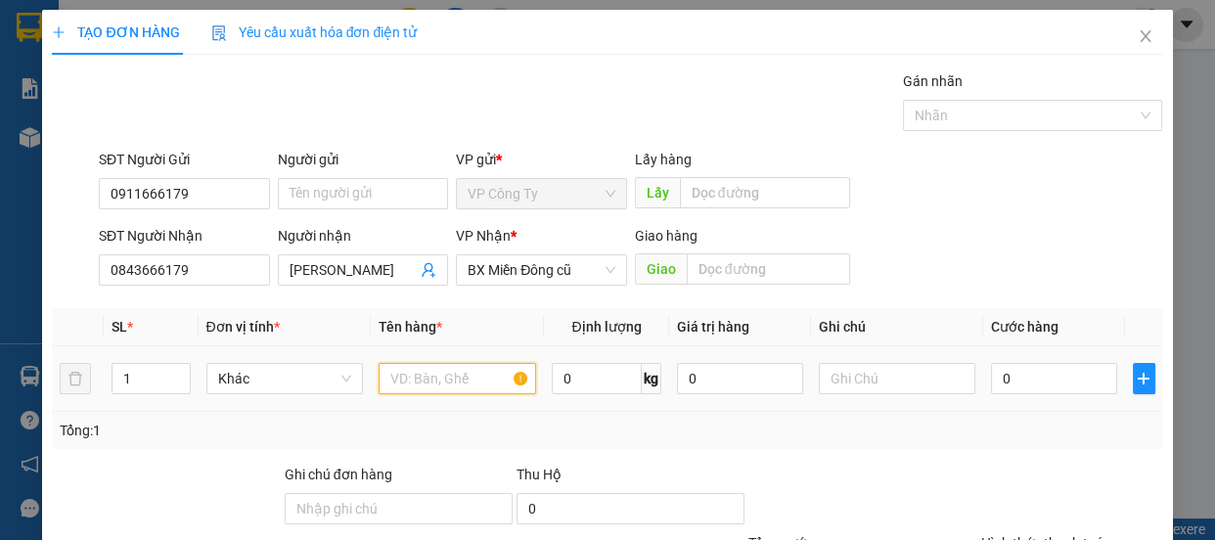
click at [459, 390] on input "text" at bounding box center [458, 378] width 158 height 31
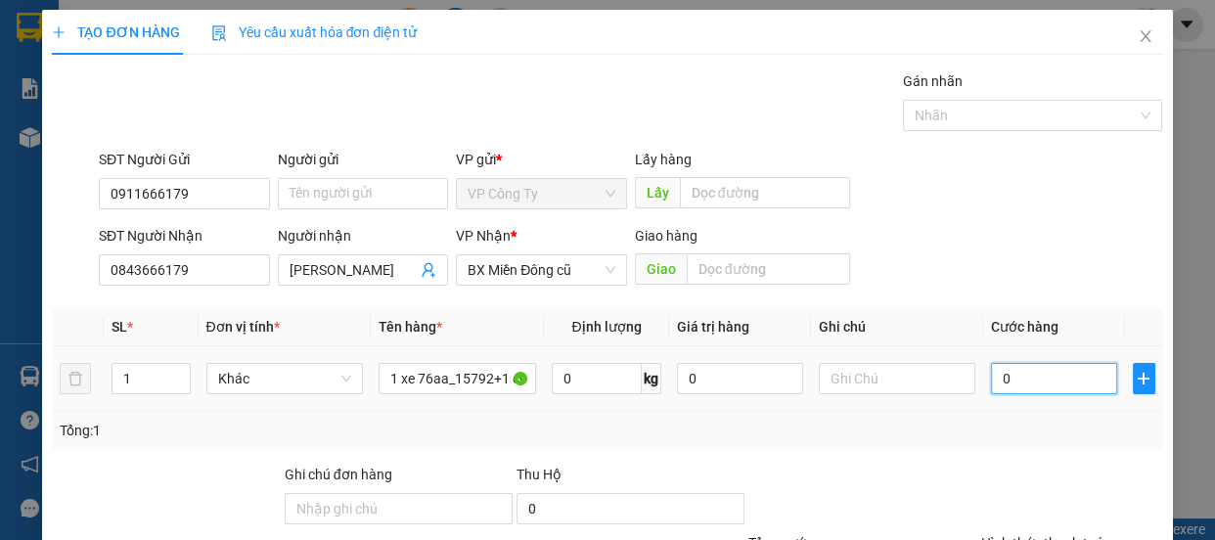
click at [991, 386] on input "0" at bounding box center [1054, 378] width 126 height 31
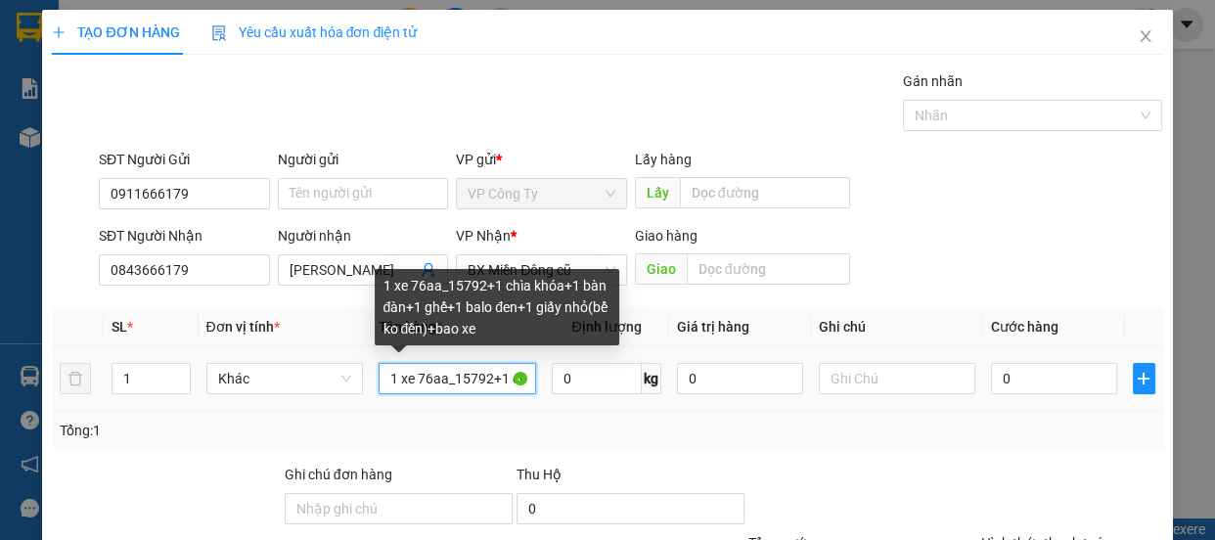
click at [491, 381] on input "1 xe 76aa_15792+1 chìa khóa+1 bàn đàn+1 ghế+1 balo đen+1 giấy nhỏ(bể ko đền)+ba…" at bounding box center [458, 378] width 158 height 31
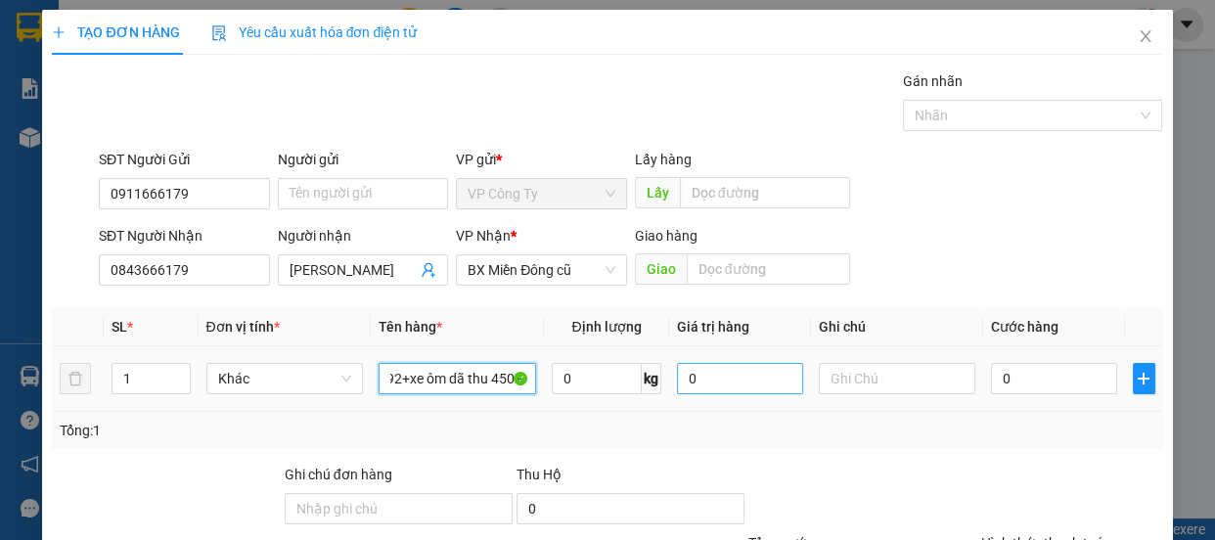
scroll to position [183, 0]
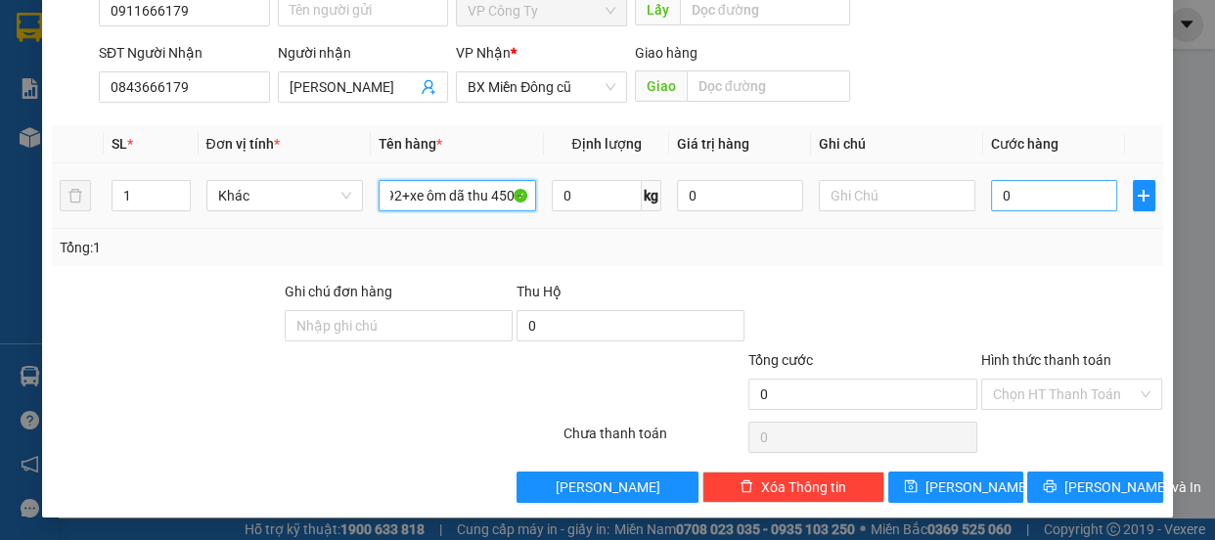
type input "1 xe 76aa_15792+xe ôm dã thu 450+1 chìa khóa+1 bàn đàn+1 ghế+1 balo đen+1 giấy …"
click at [991, 200] on input "0" at bounding box center [1054, 195] width 126 height 31
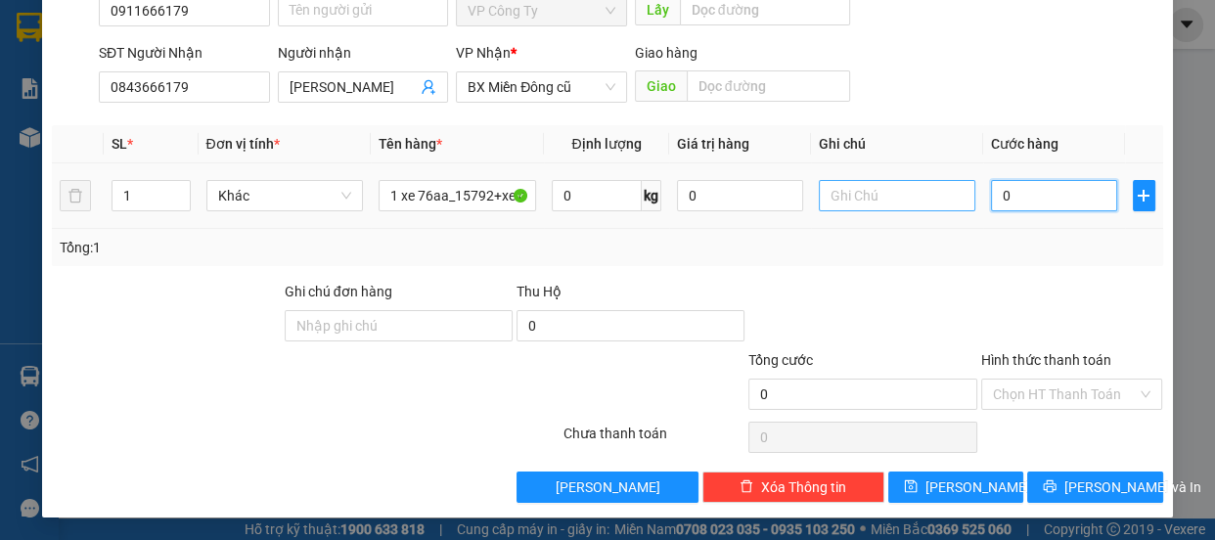
type input "10"
type input "100"
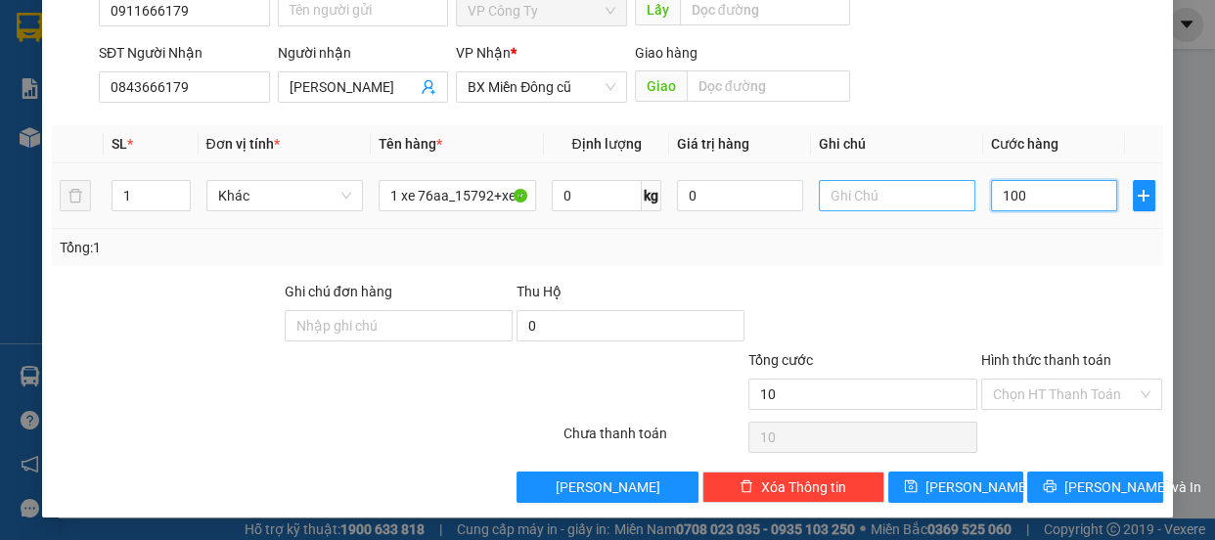
type input "100"
type input "1.000"
type input "10.000"
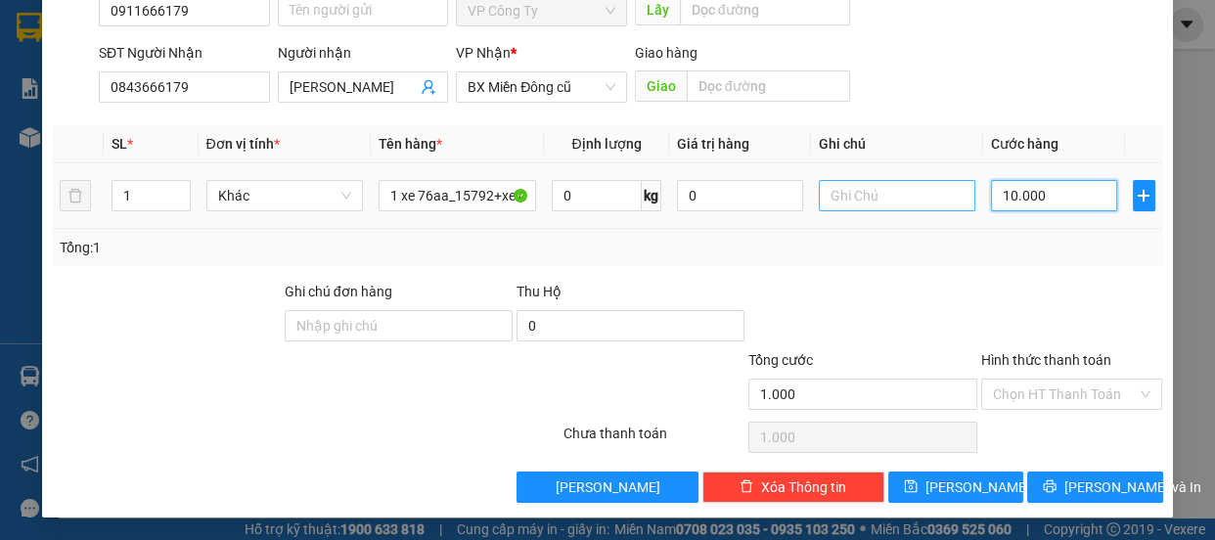
type input "10.000"
type input "100.000"
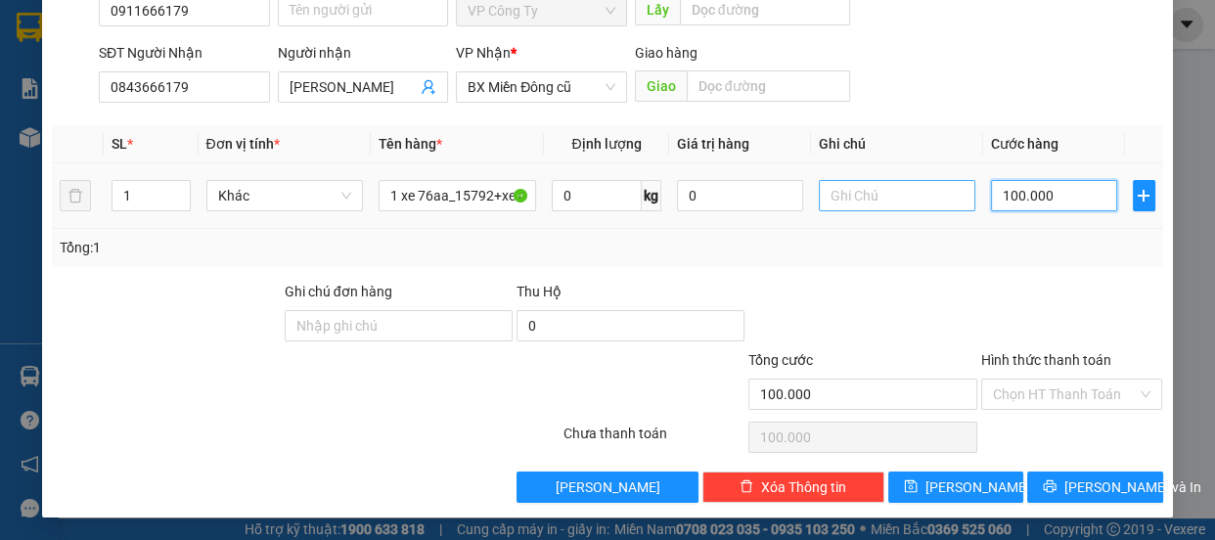
type input "1.000.000"
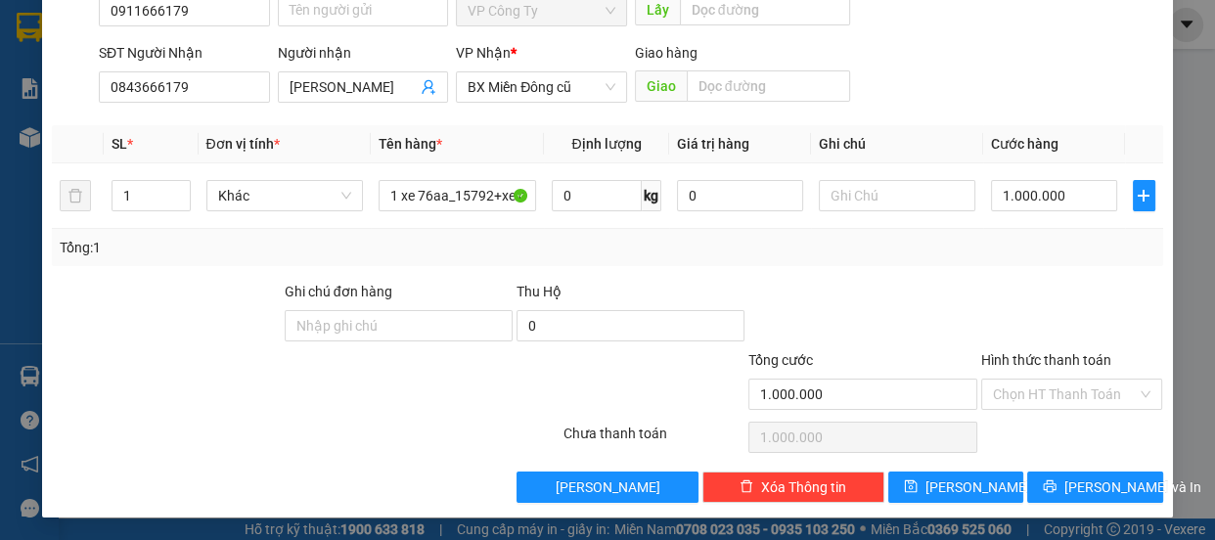
click at [1020, 359] on label "Hình thức thanh toán" at bounding box center [1046, 360] width 130 height 16
click at [1020, 380] on input "Hình thức thanh toán" at bounding box center [1065, 394] width 145 height 29
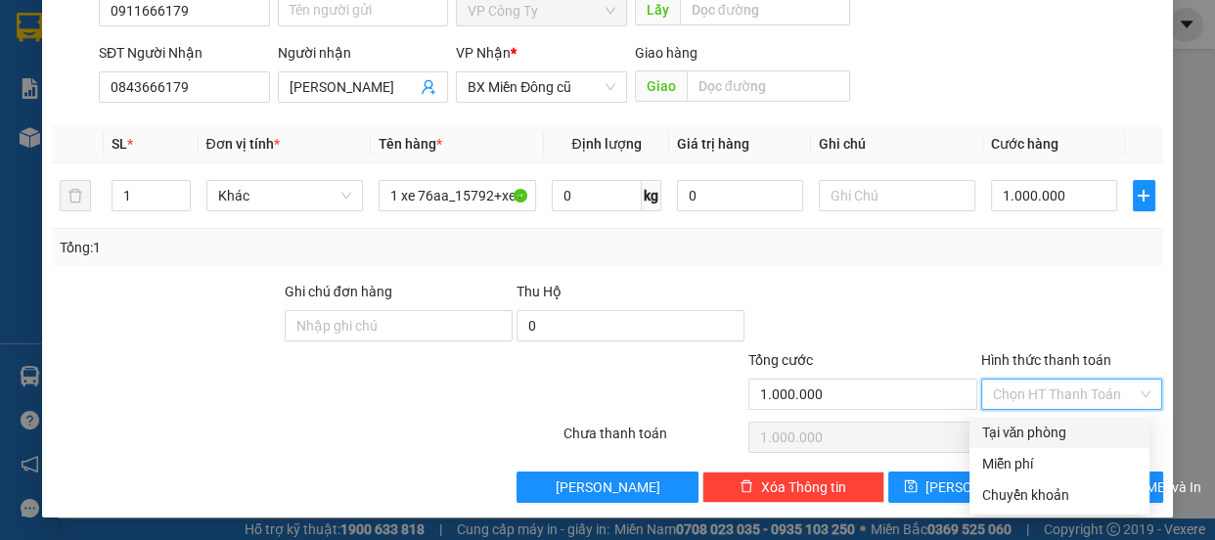
click at [1024, 436] on div "Tại văn phòng" at bounding box center [1059, 433] width 157 height 22
type input "0"
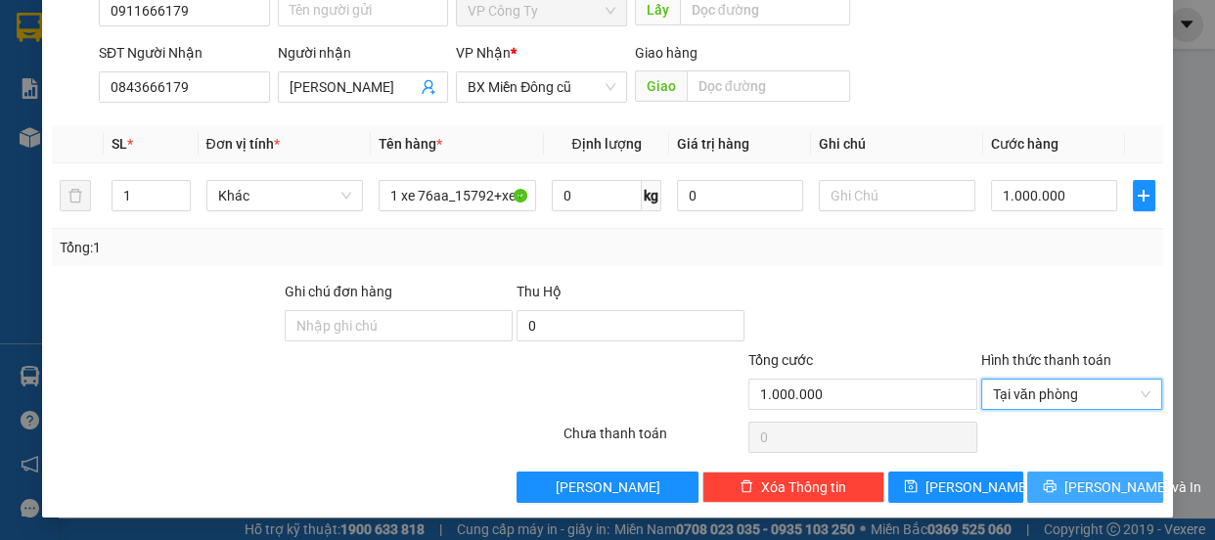
click at [1041, 488] on button "[PERSON_NAME] và In" at bounding box center [1094, 487] width 135 height 31
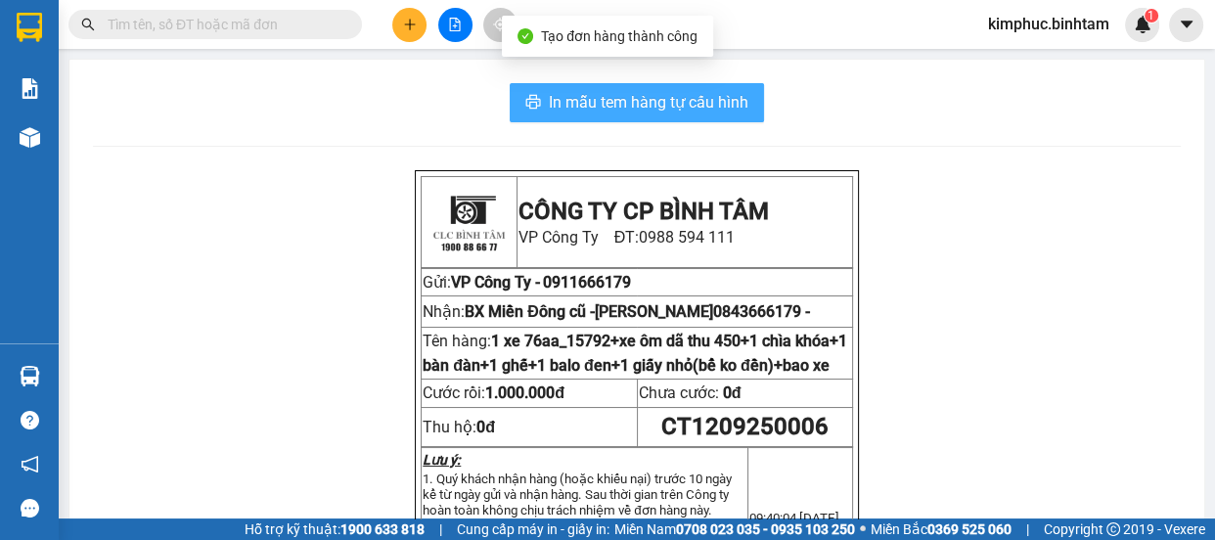
click at [686, 99] on span "In mẫu tem hàng tự cấu hình" at bounding box center [649, 102] width 200 height 24
click at [667, 105] on span "In mẫu tem hàng tự cấu hình" at bounding box center [649, 102] width 200 height 24
click at [627, 107] on span "In mẫu tem hàng tự cấu hình" at bounding box center [649, 102] width 200 height 24
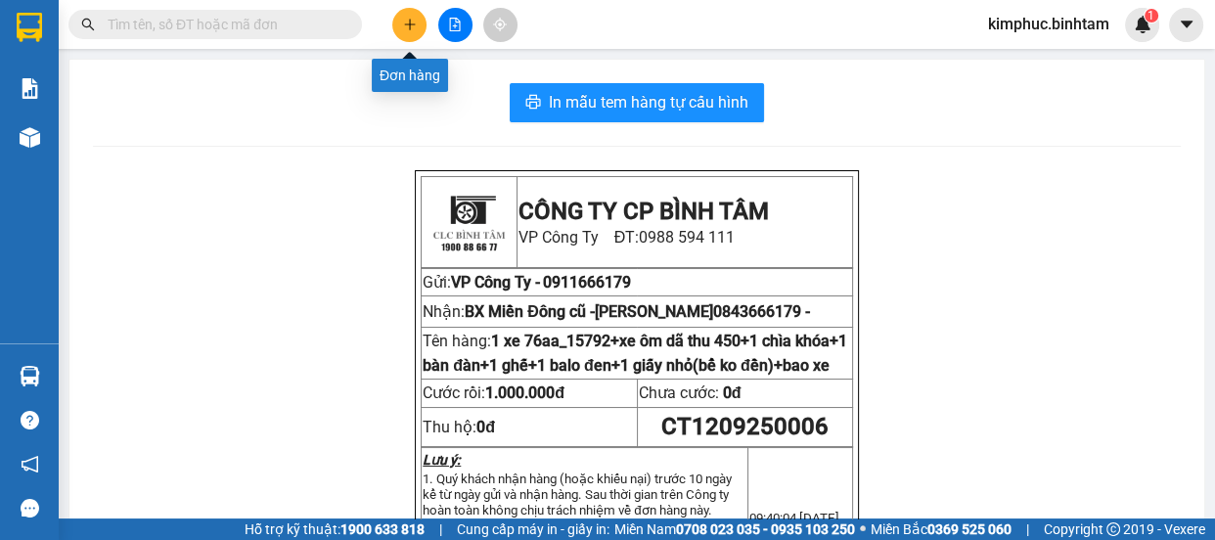
click at [409, 23] on icon "plus" at bounding box center [409, 23] width 11 height 1
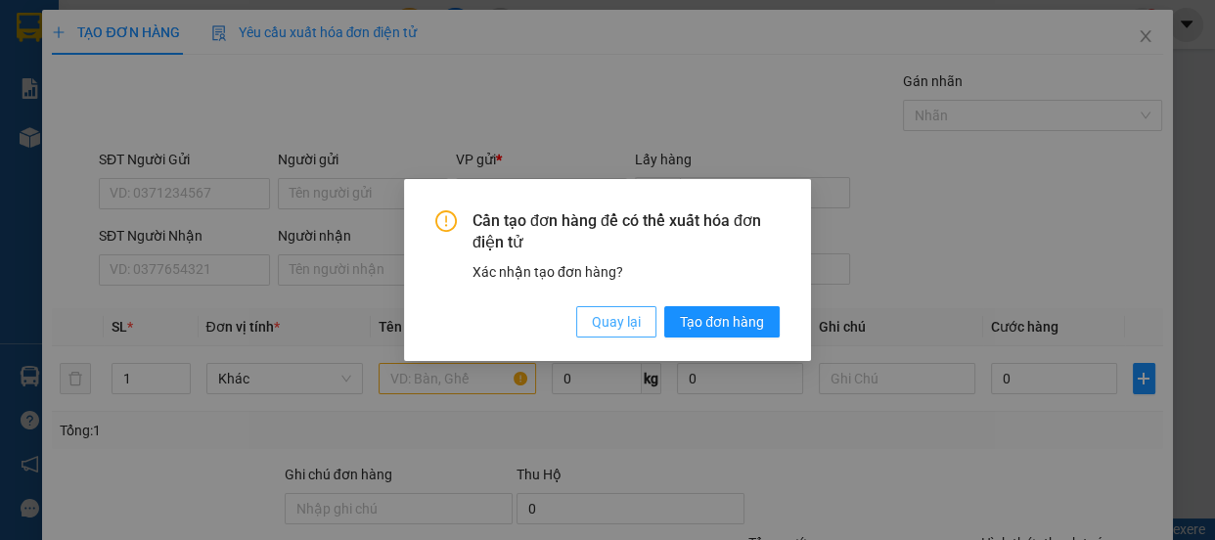
click at [587, 309] on button "Quay lại" at bounding box center [616, 321] width 80 height 31
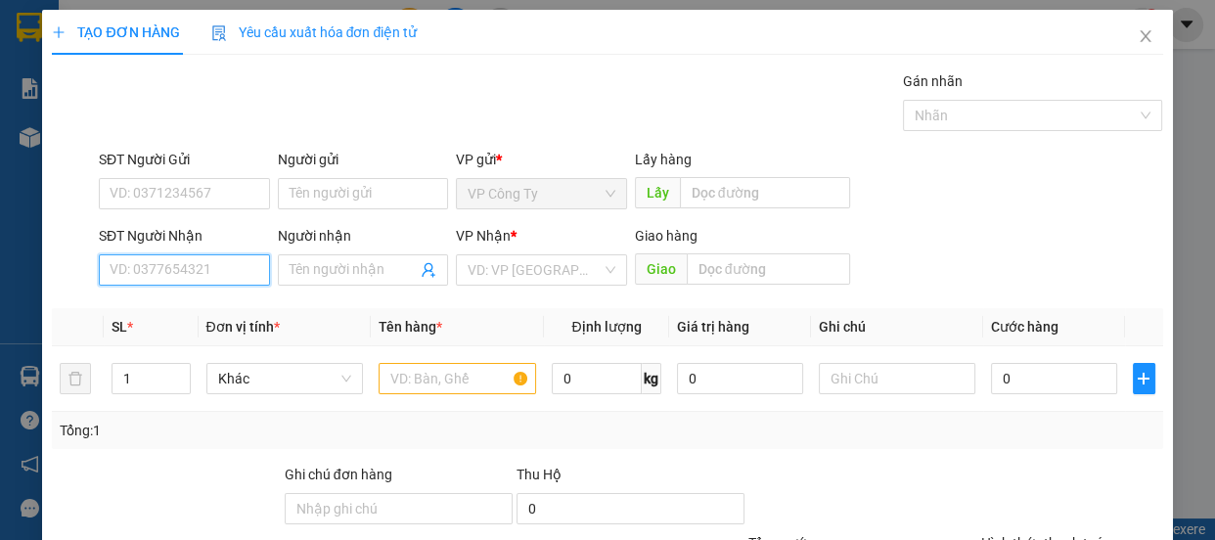
click at [181, 268] on input "SĐT Người Nhận" at bounding box center [184, 269] width 171 height 31
click at [217, 271] on input "SĐT Người Nhận" at bounding box center [184, 269] width 171 height 31
type input "0932742090"
click at [216, 264] on input "0932742090" at bounding box center [184, 269] width 171 height 31
click at [219, 303] on div "0932742090 - thảo" at bounding box center [183, 309] width 146 height 22
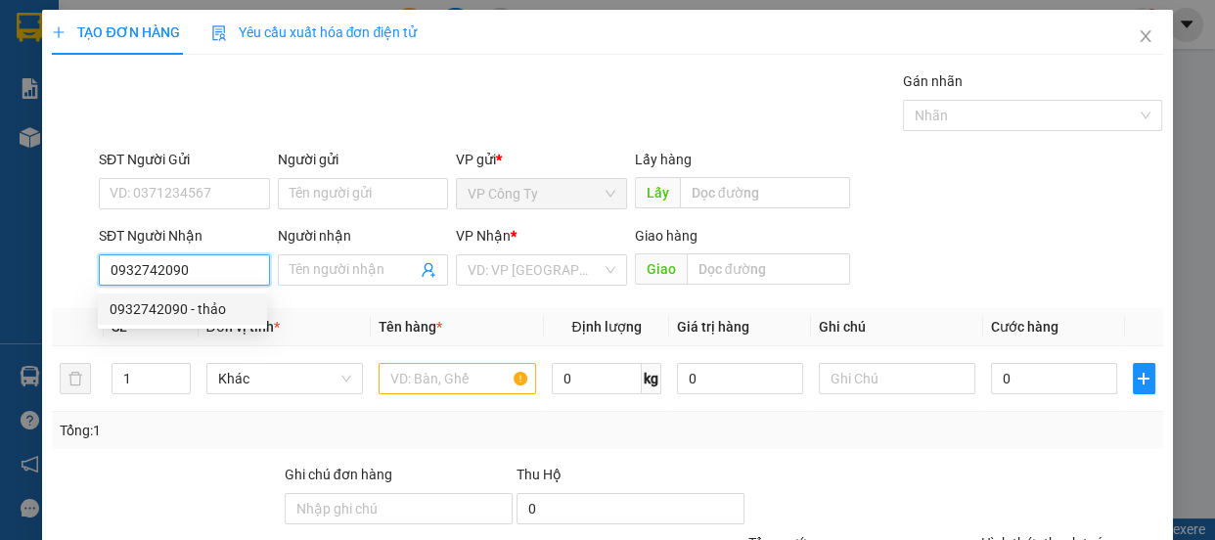
type input "thảo"
type input "100.000"
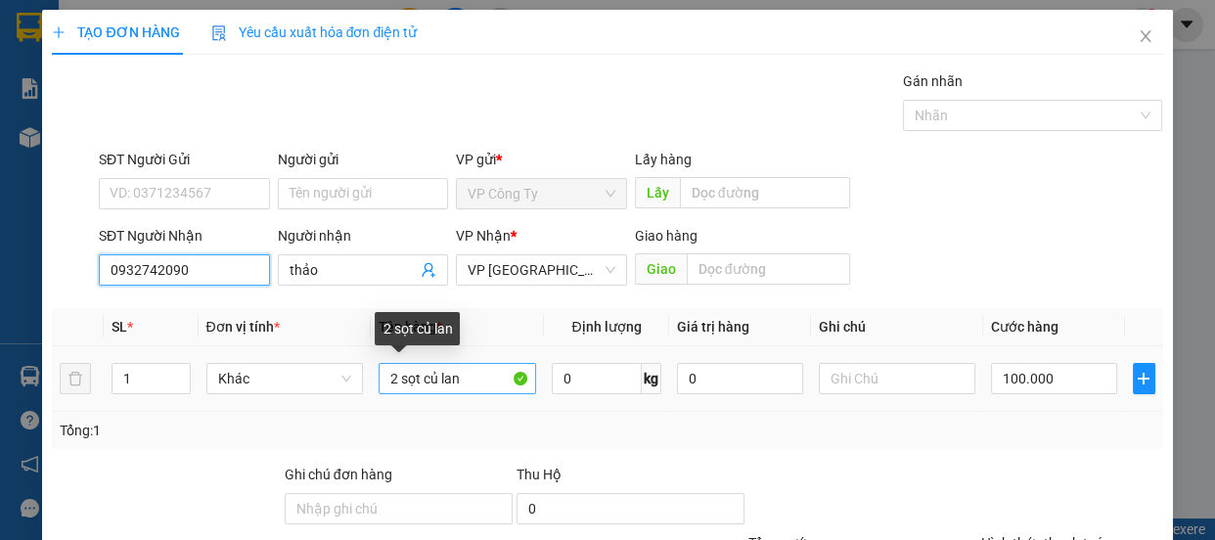
type input "0932742090"
click at [473, 384] on input "2 sọt củ lan" at bounding box center [458, 378] width 158 height 31
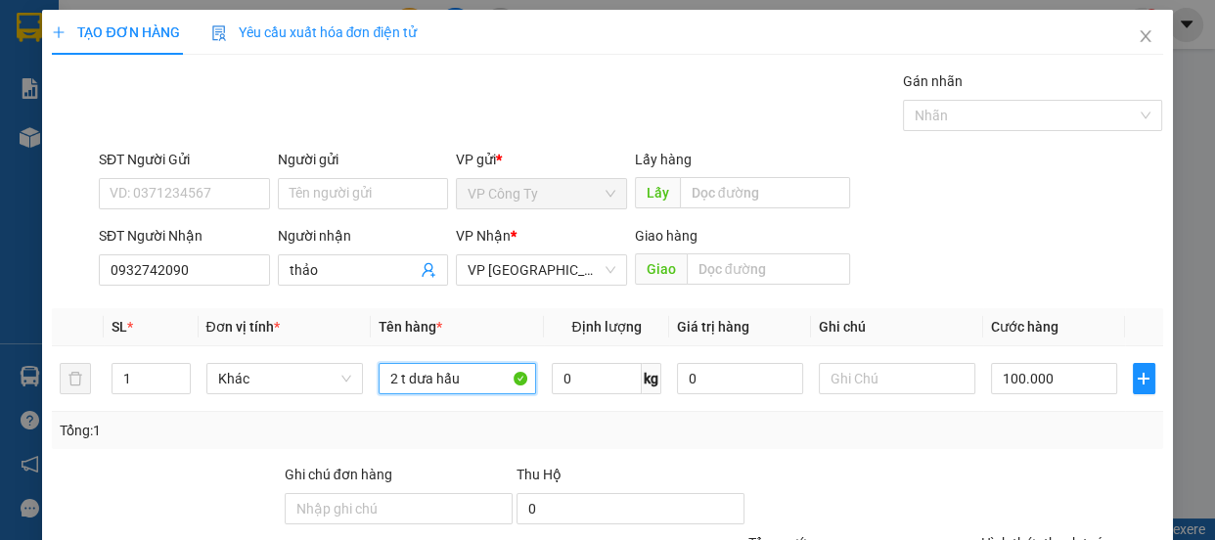
scroll to position [183, 0]
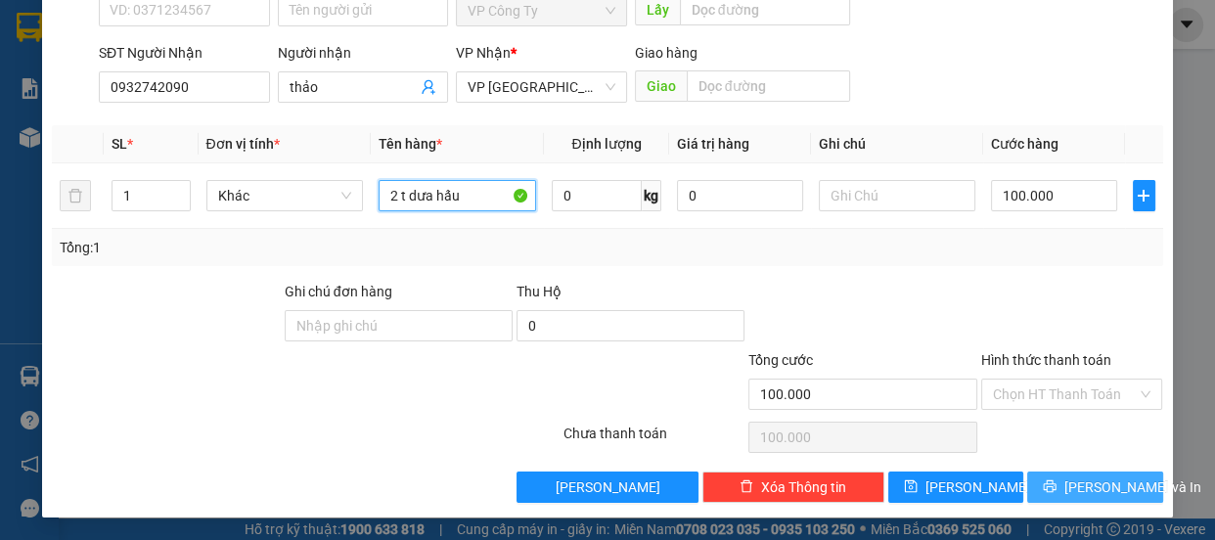
type input "2 t dưa hấu"
click at [1060, 476] on button "[PERSON_NAME] và In" at bounding box center [1094, 487] width 135 height 31
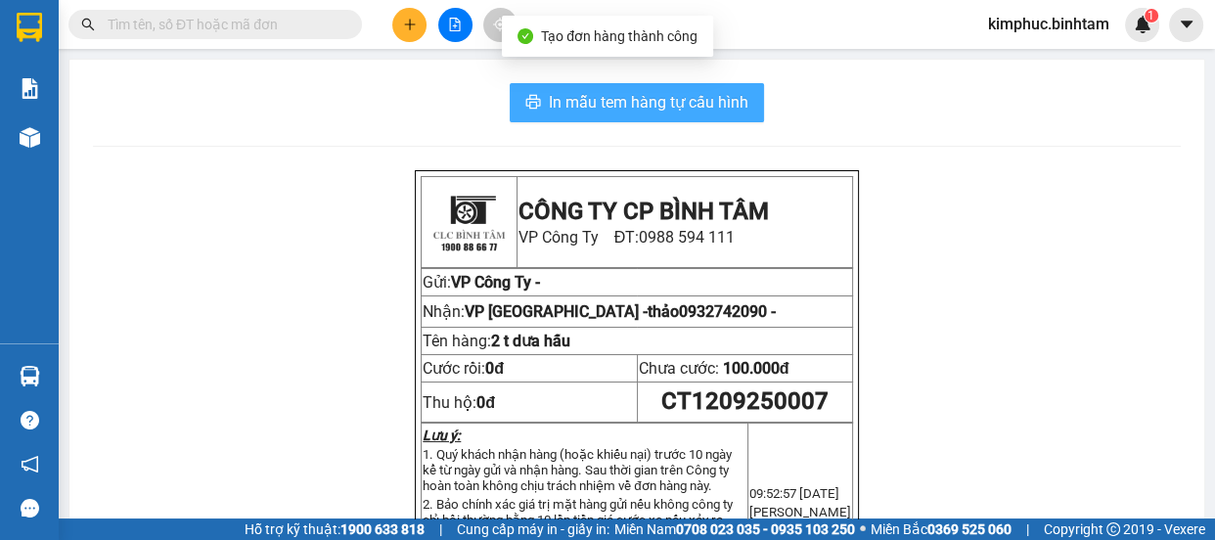
click at [628, 93] on span "In mẫu tem hàng tự cấu hình" at bounding box center [649, 102] width 200 height 24
